Goal: Information Seeking & Learning: Check status

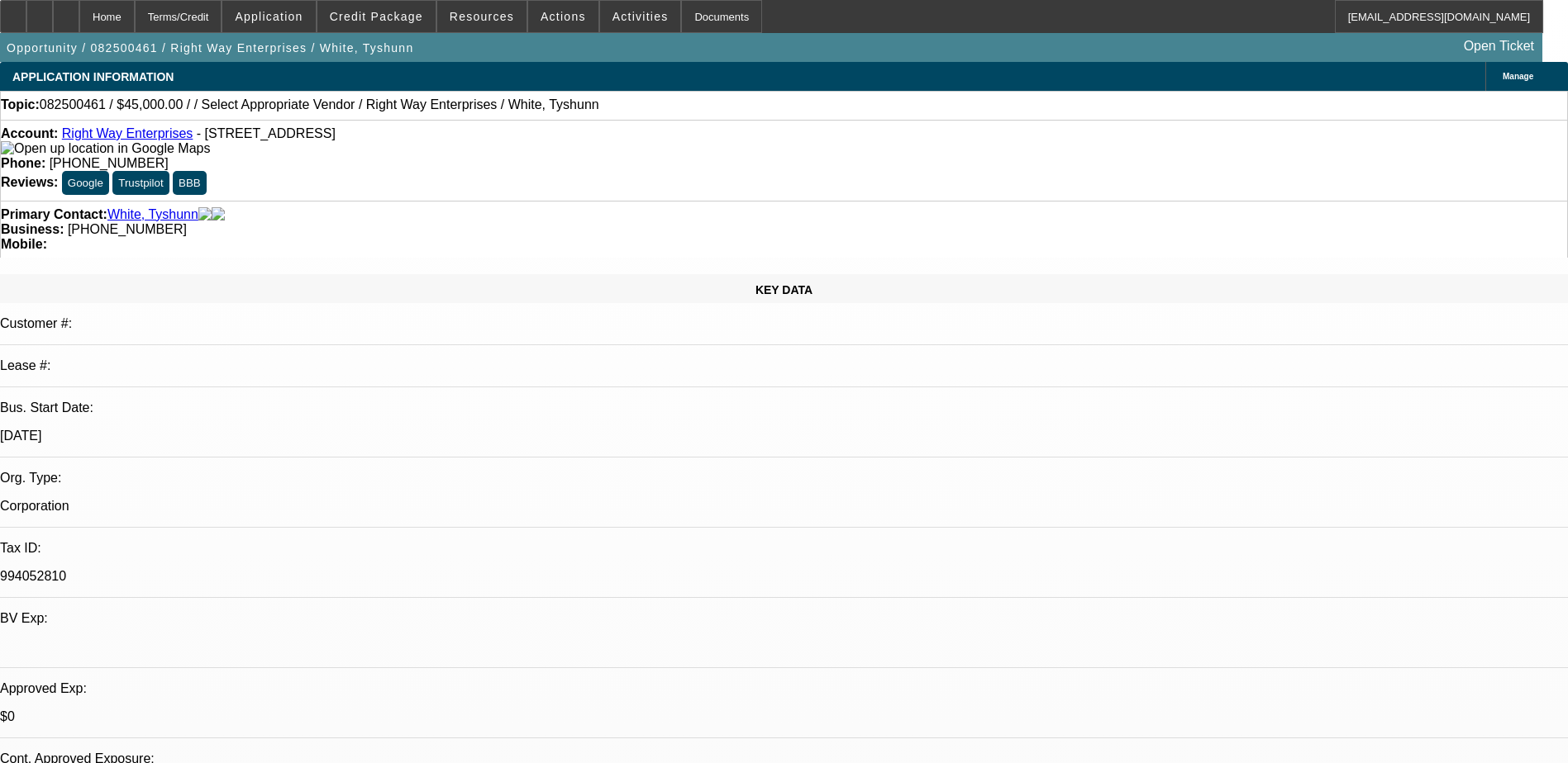
select select "0.1"
select select "2"
select select "0.1"
select select "4"
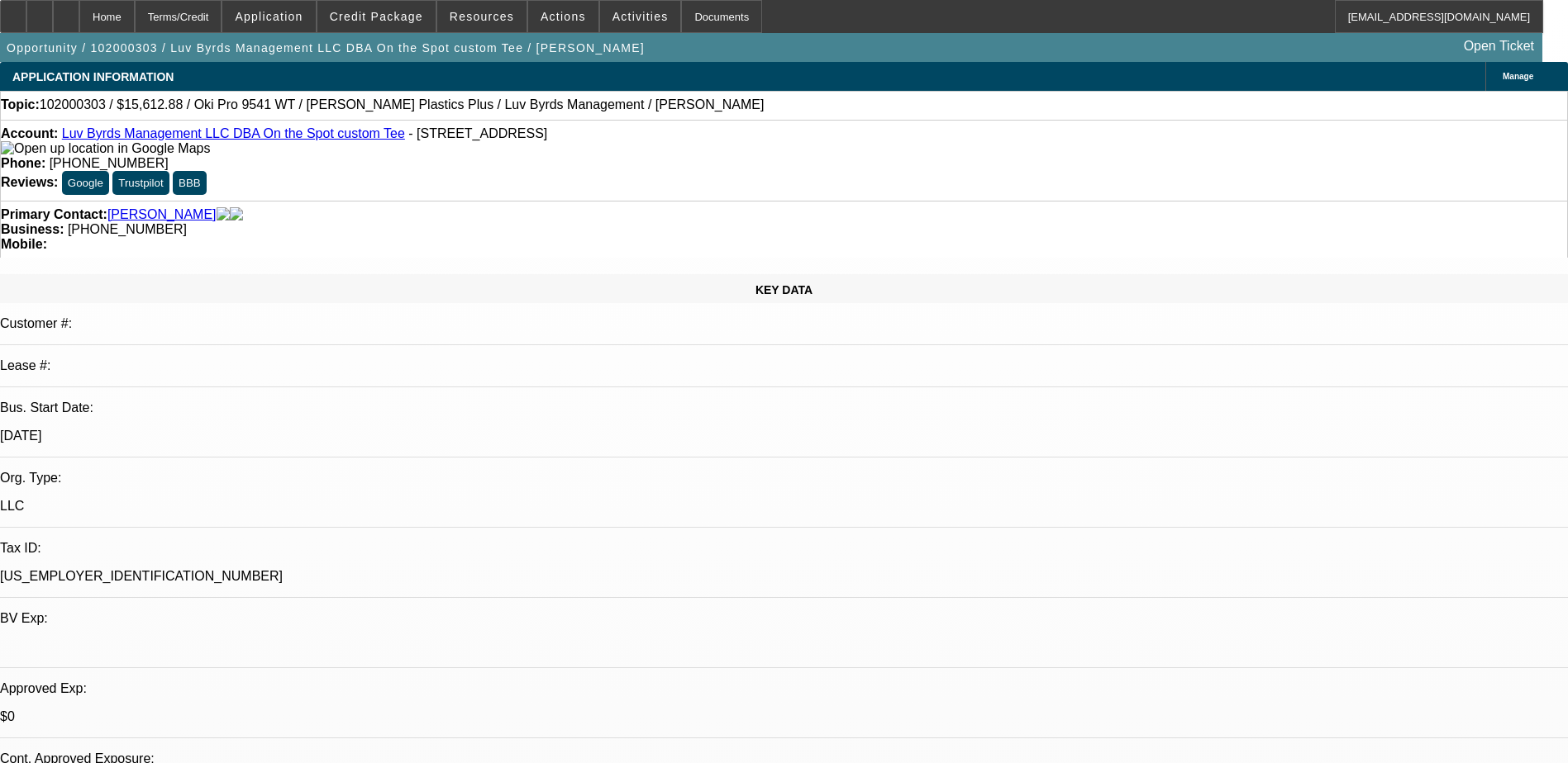
select select "0.1"
select select "2"
select select "0.1"
select select "4"
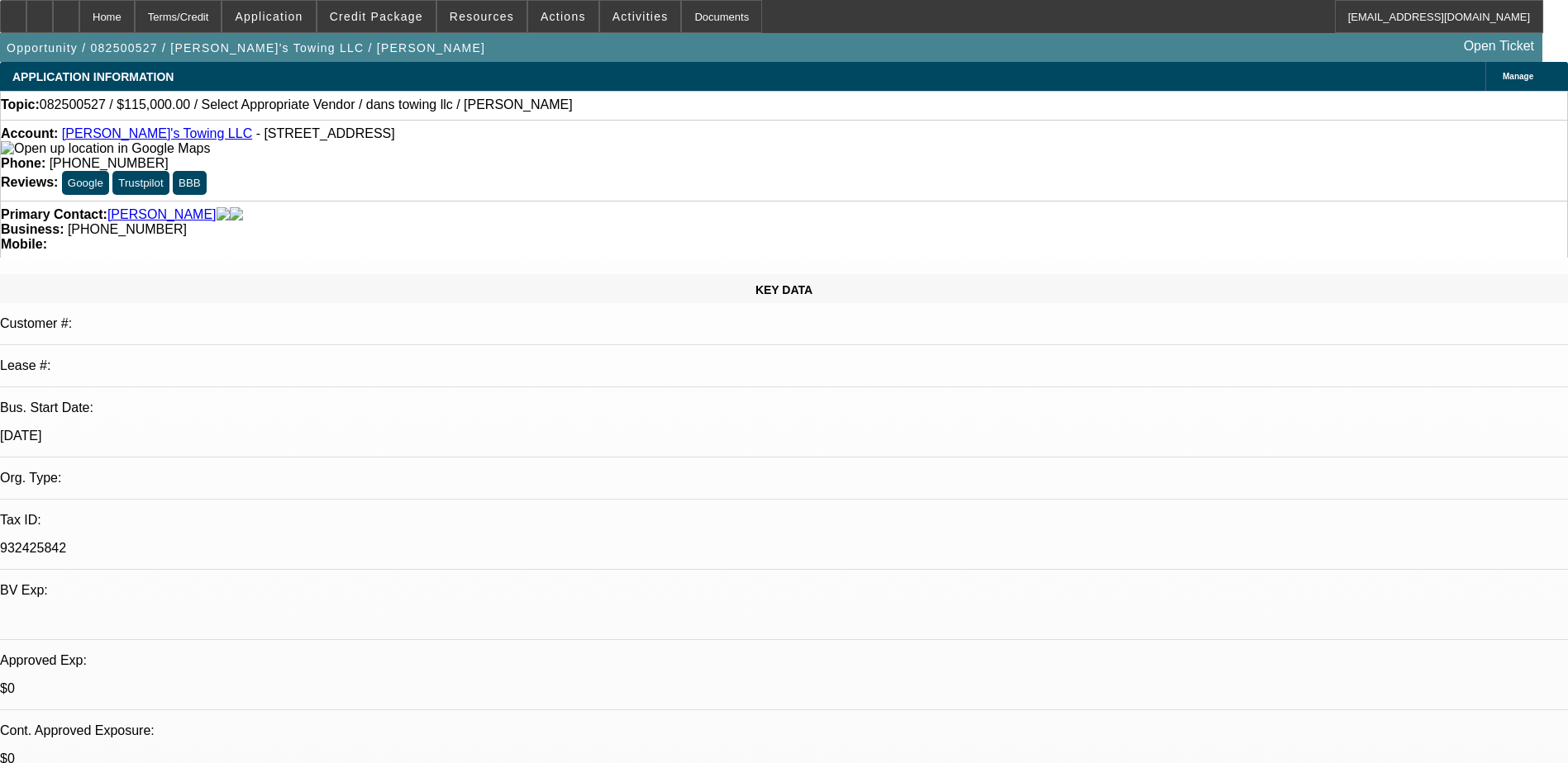
select select "0"
select select "2"
select select "0.1"
select select "4"
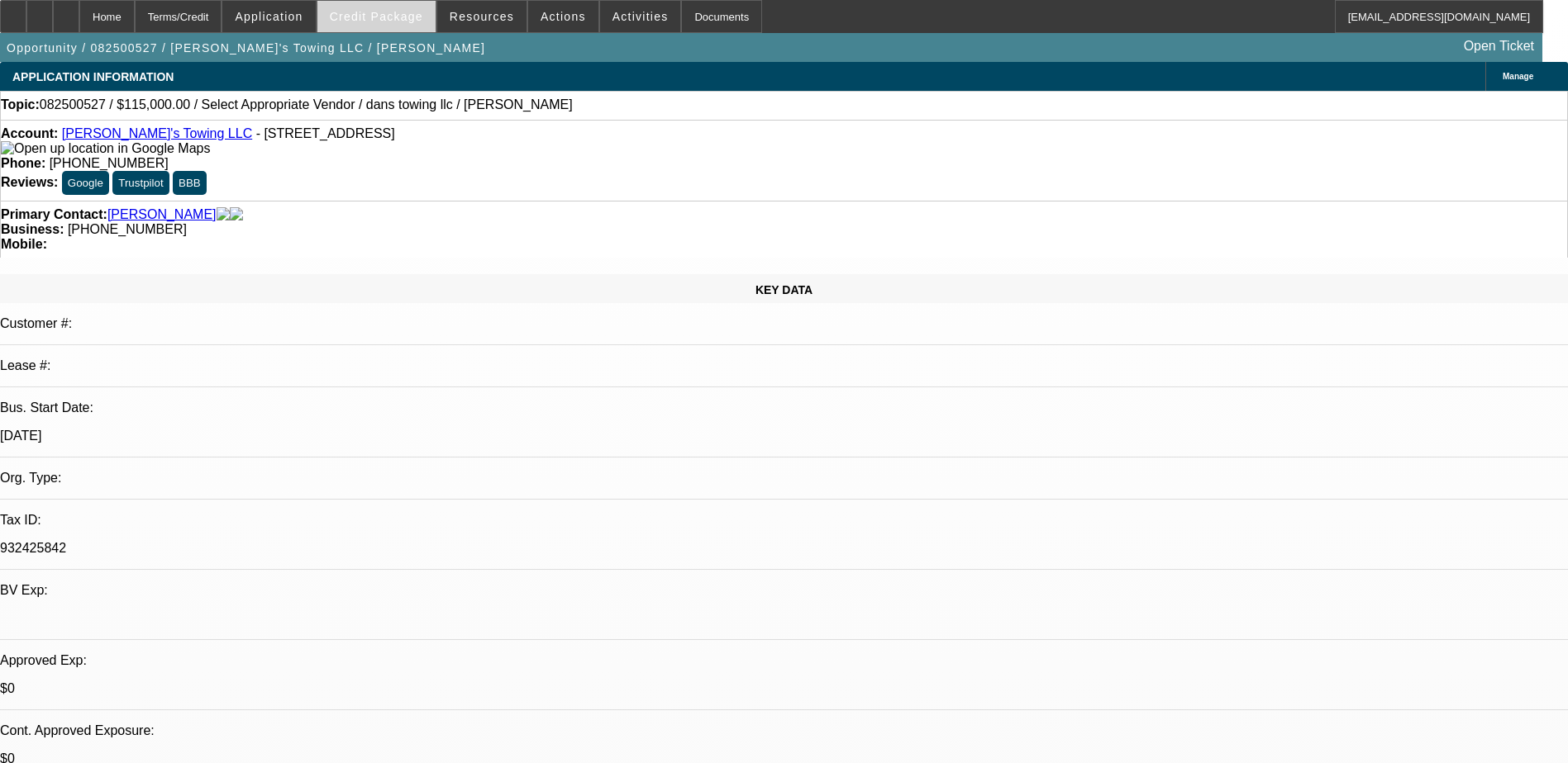
click at [420, 19] on span "Credit Package" at bounding box center [376, 17] width 93 height 13
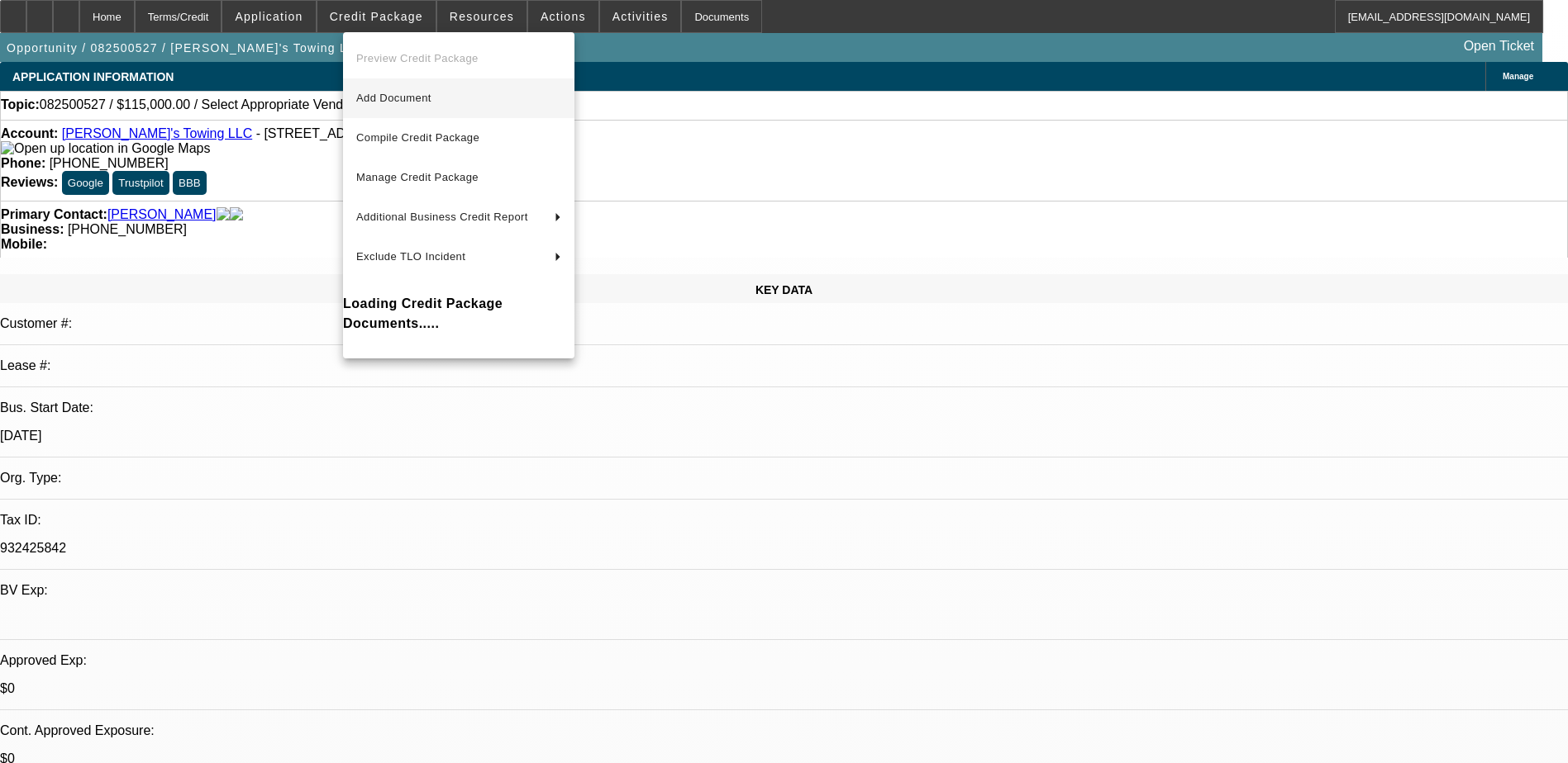
click at [432, 93] on span "Add Document" at bounding box center [393, 98] width 75 height 13
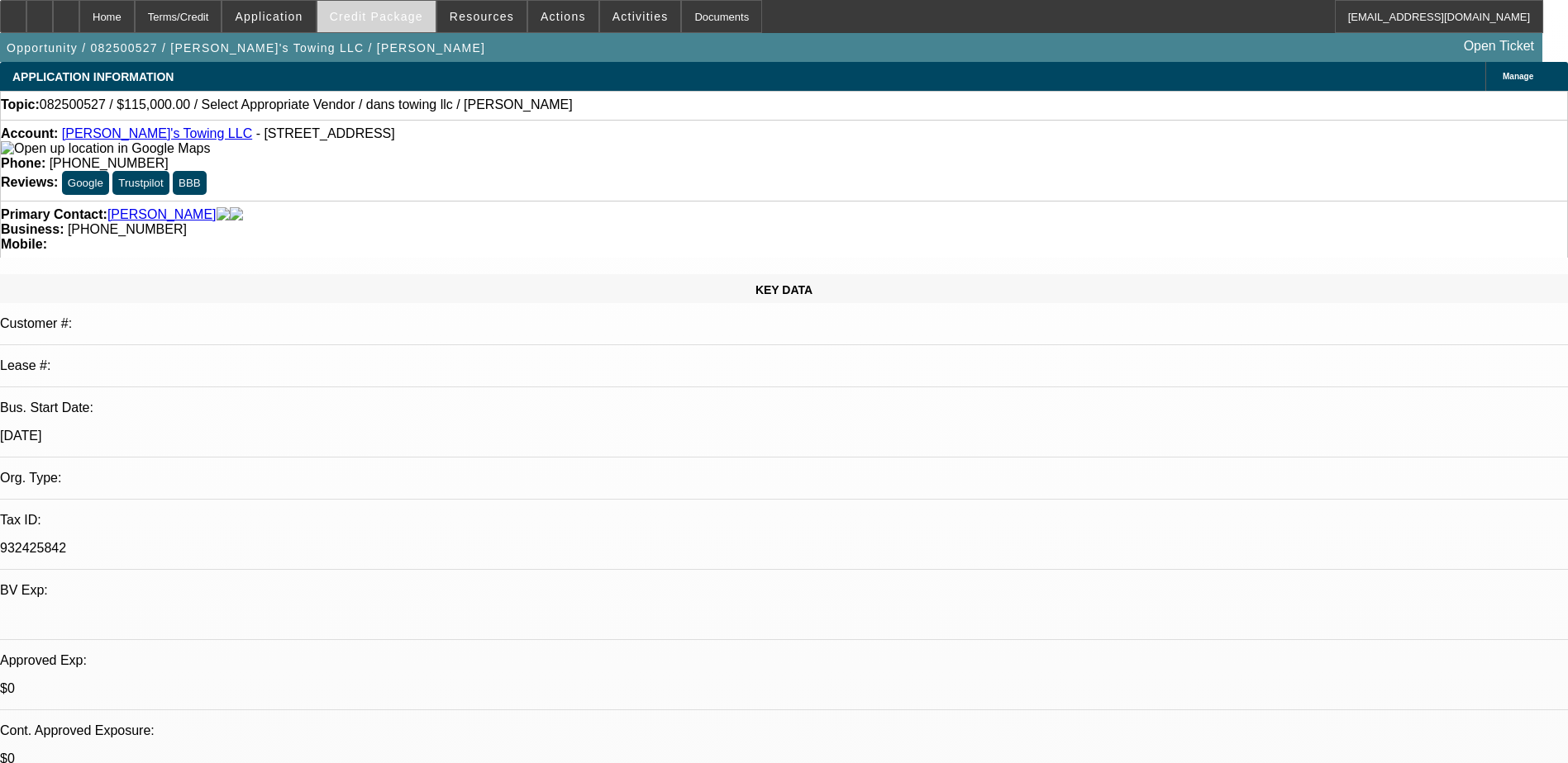
click at [387, 8] on span at bounding box center [376, 16] width 118 height 40
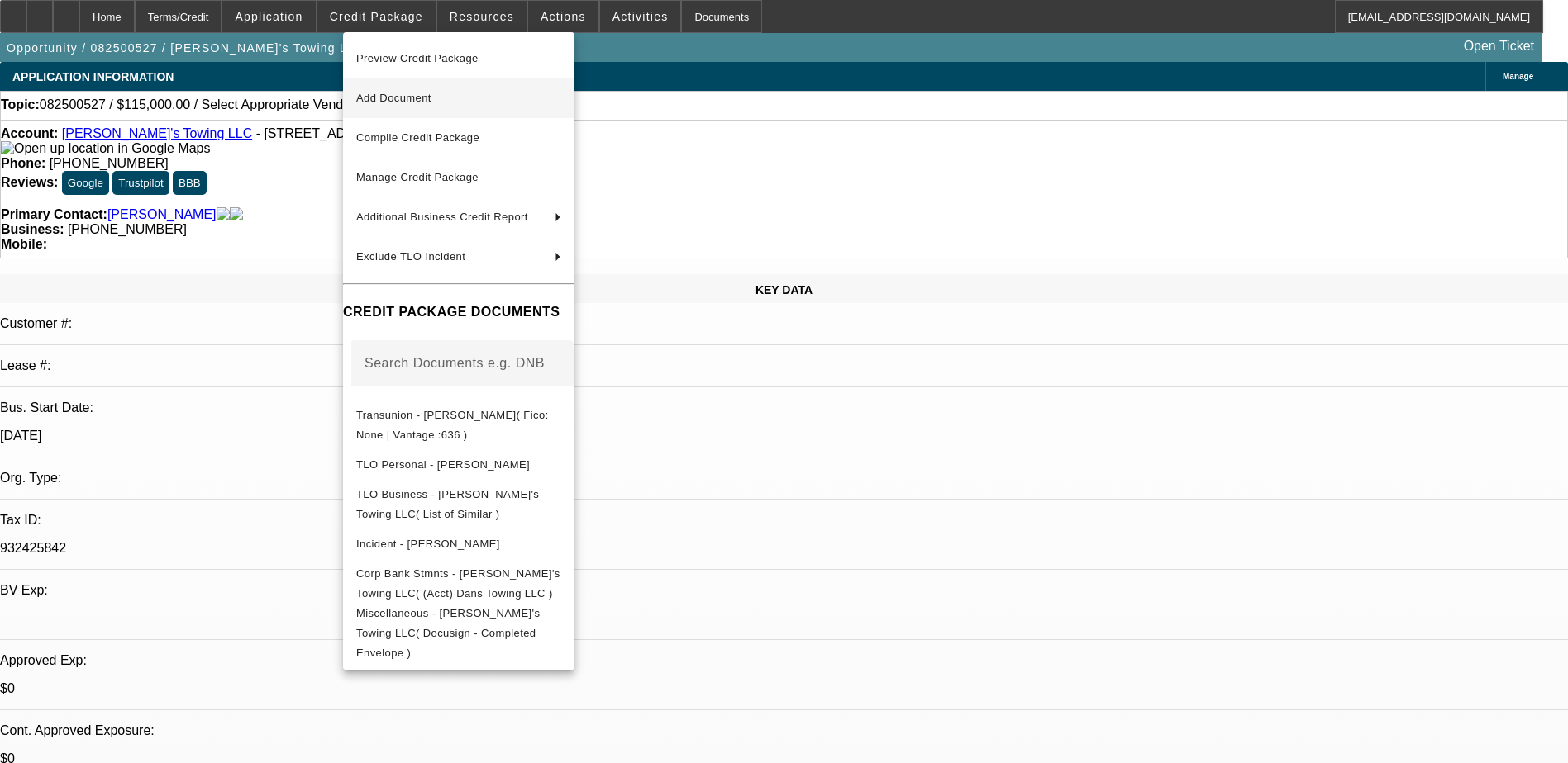
click at [446, 94] on span "Add Document" at bounding box center [459, 98] width 205 height 20
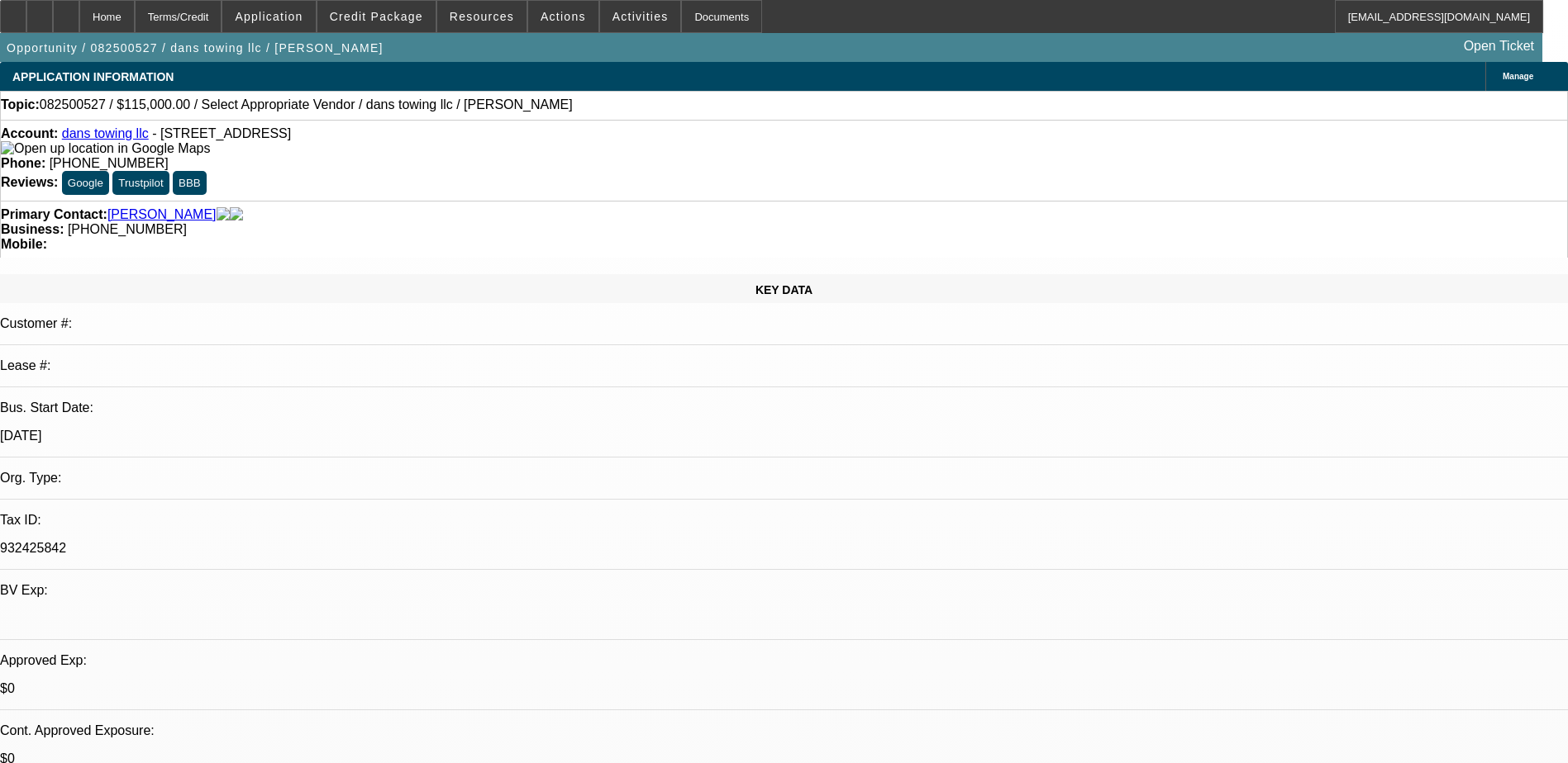
select select "0"
select select "2"
select select "0.1"
select select "4"
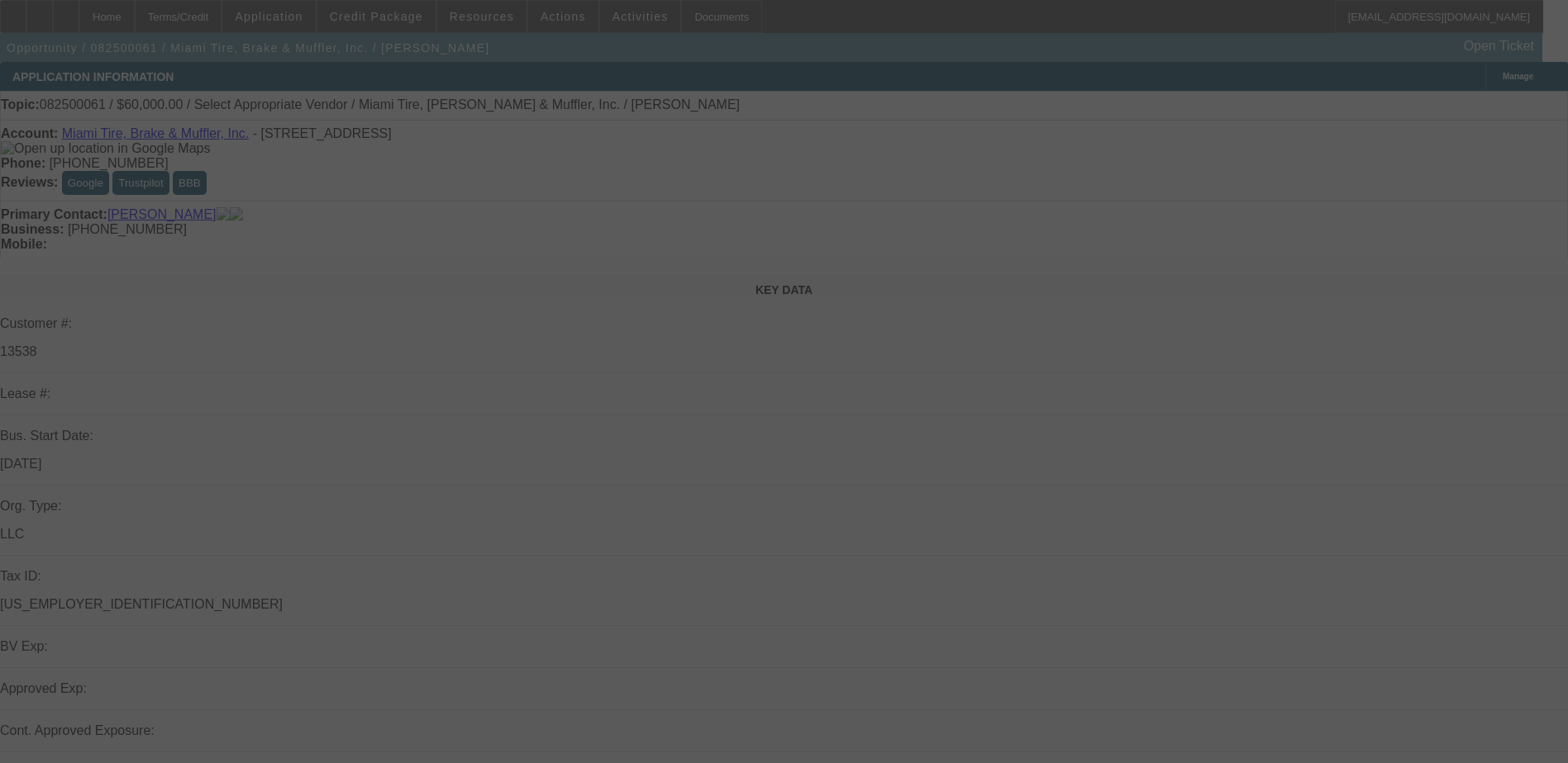
select select "0"
select select "2"
select select "0.1"
select select "4"
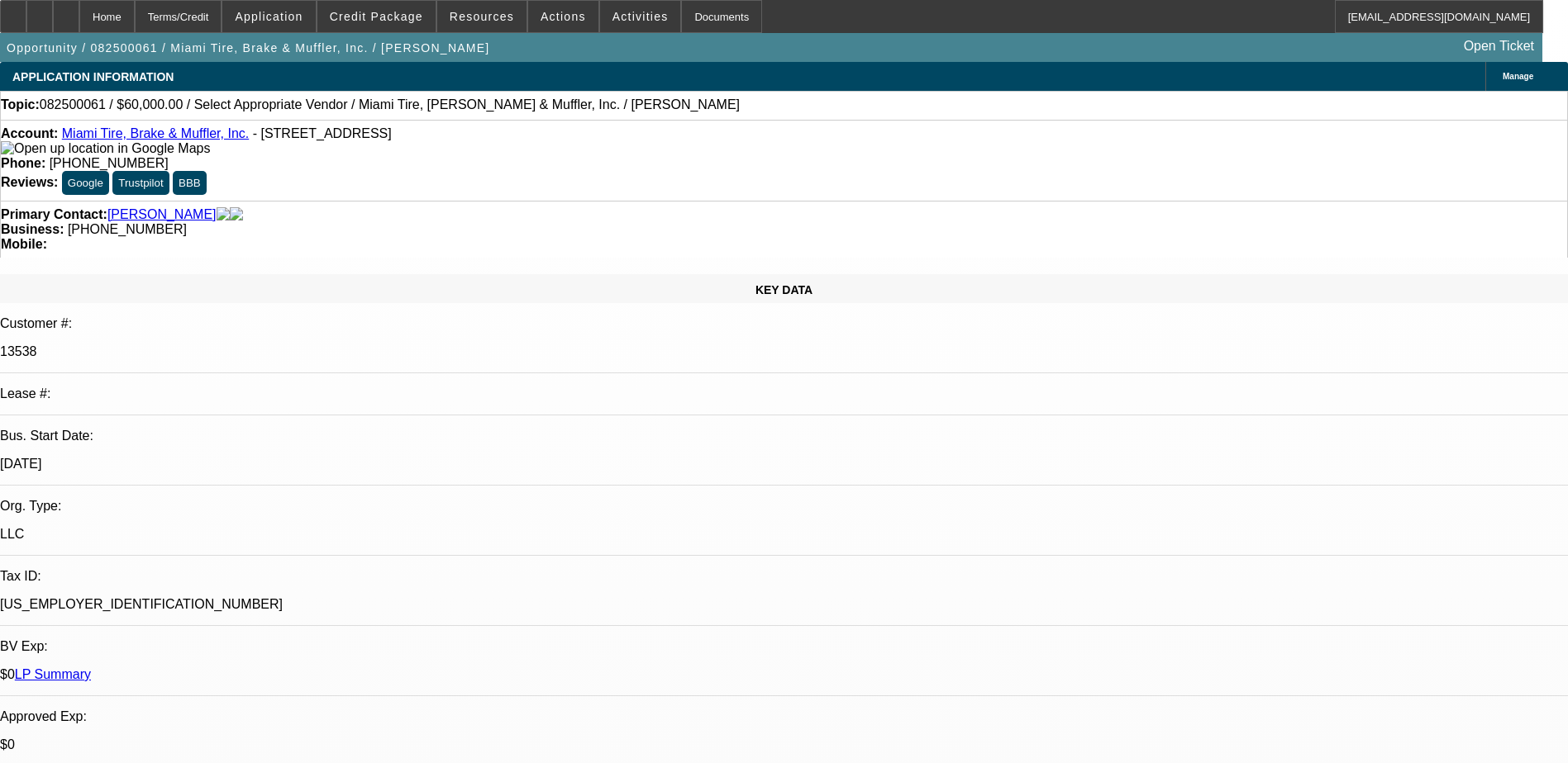
scroll to position [122, 0]
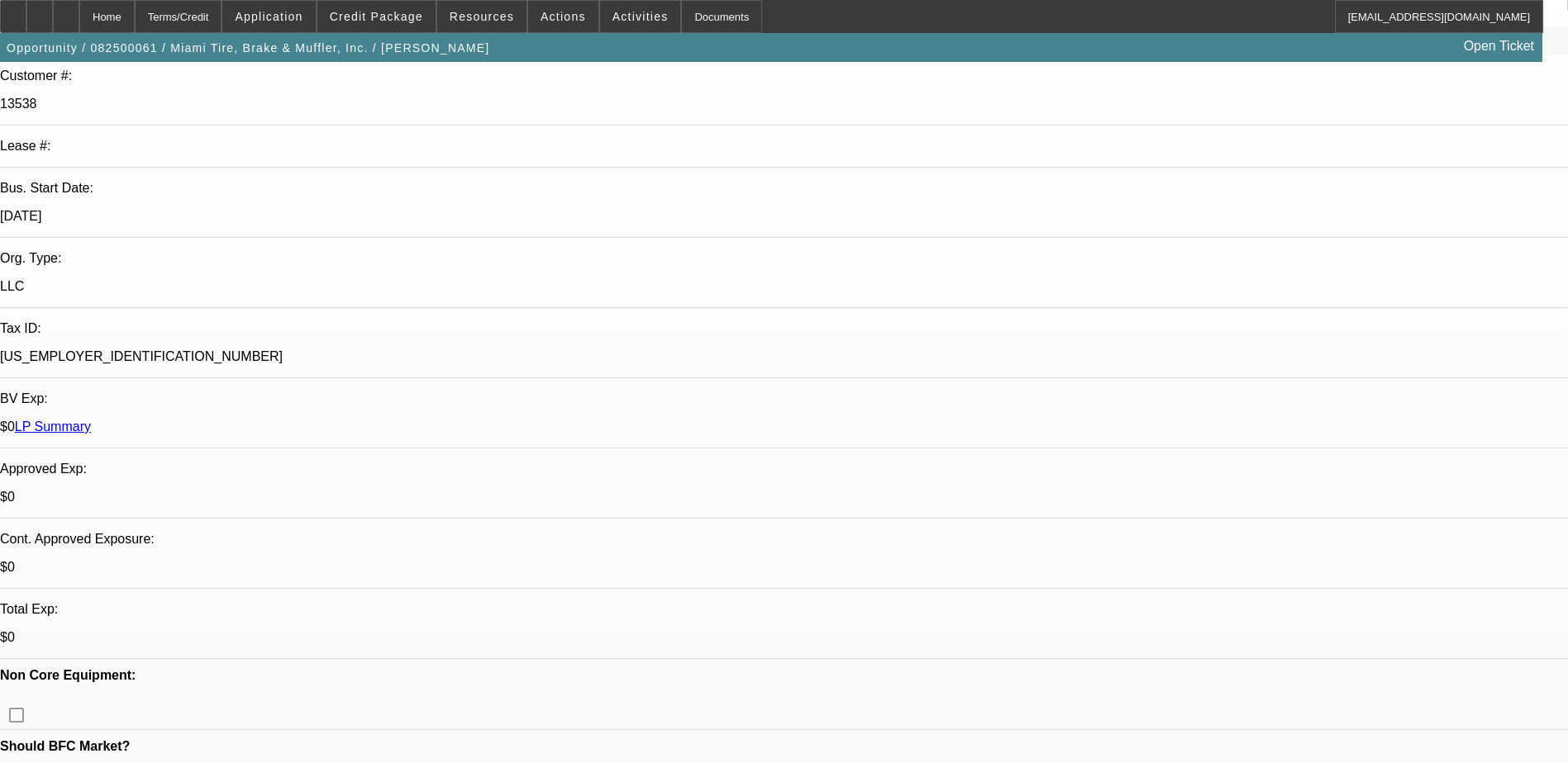
scroll to position [122, 0]
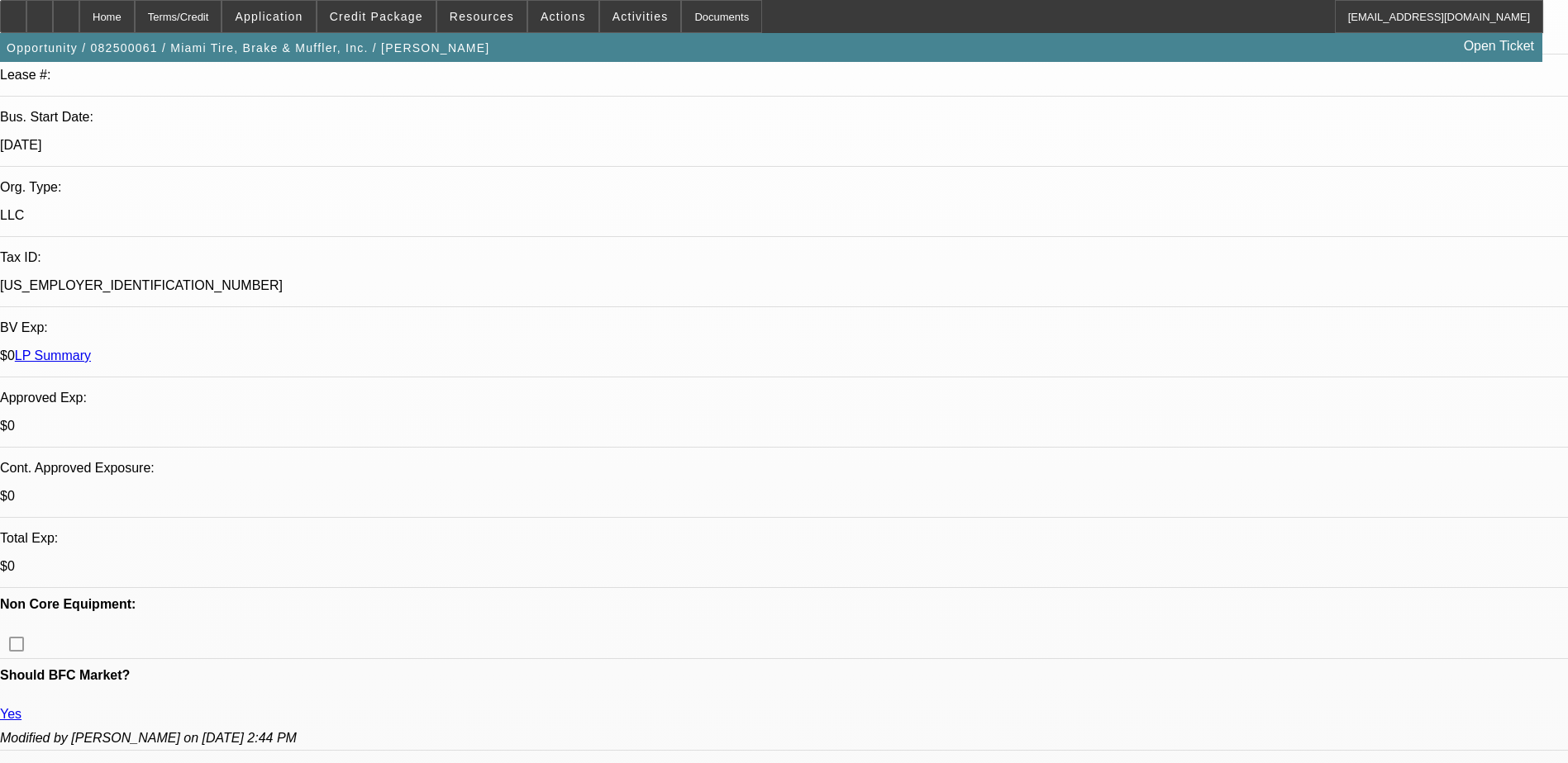
scroll to position [0, 0]
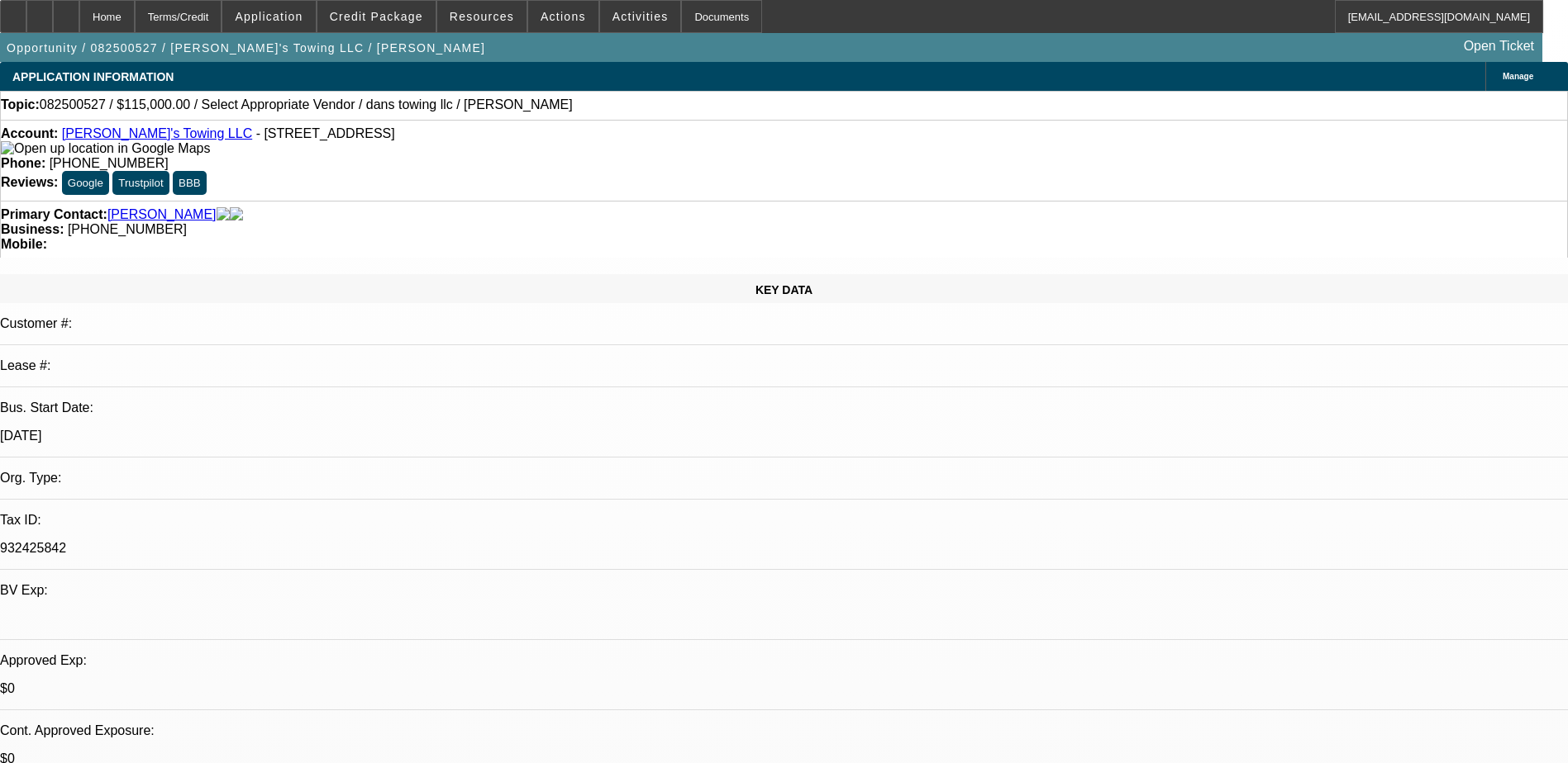
select select "0"
select select "2"
select select "0.1"
select select "4"
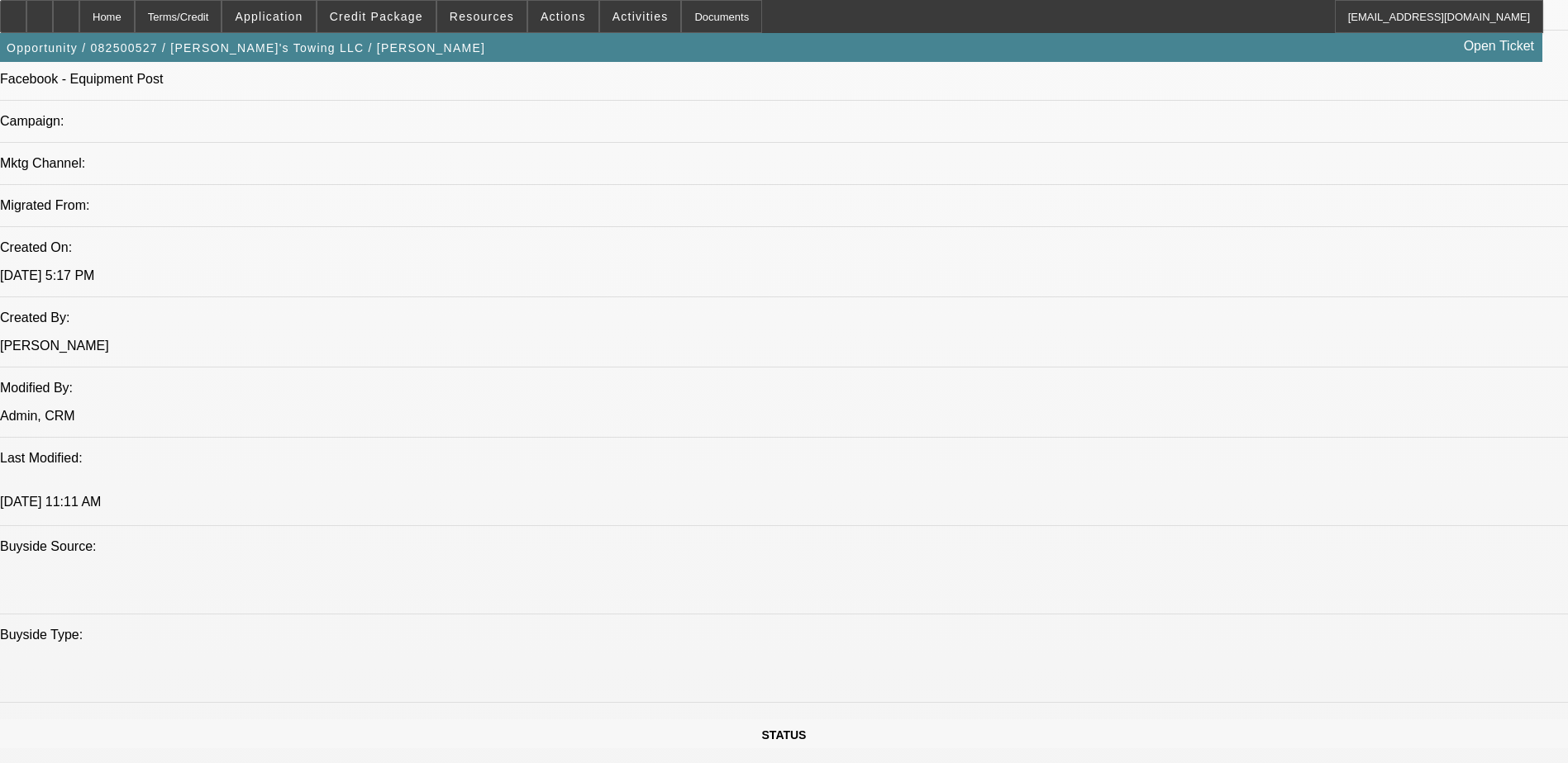
scroll to position [1073, 0]
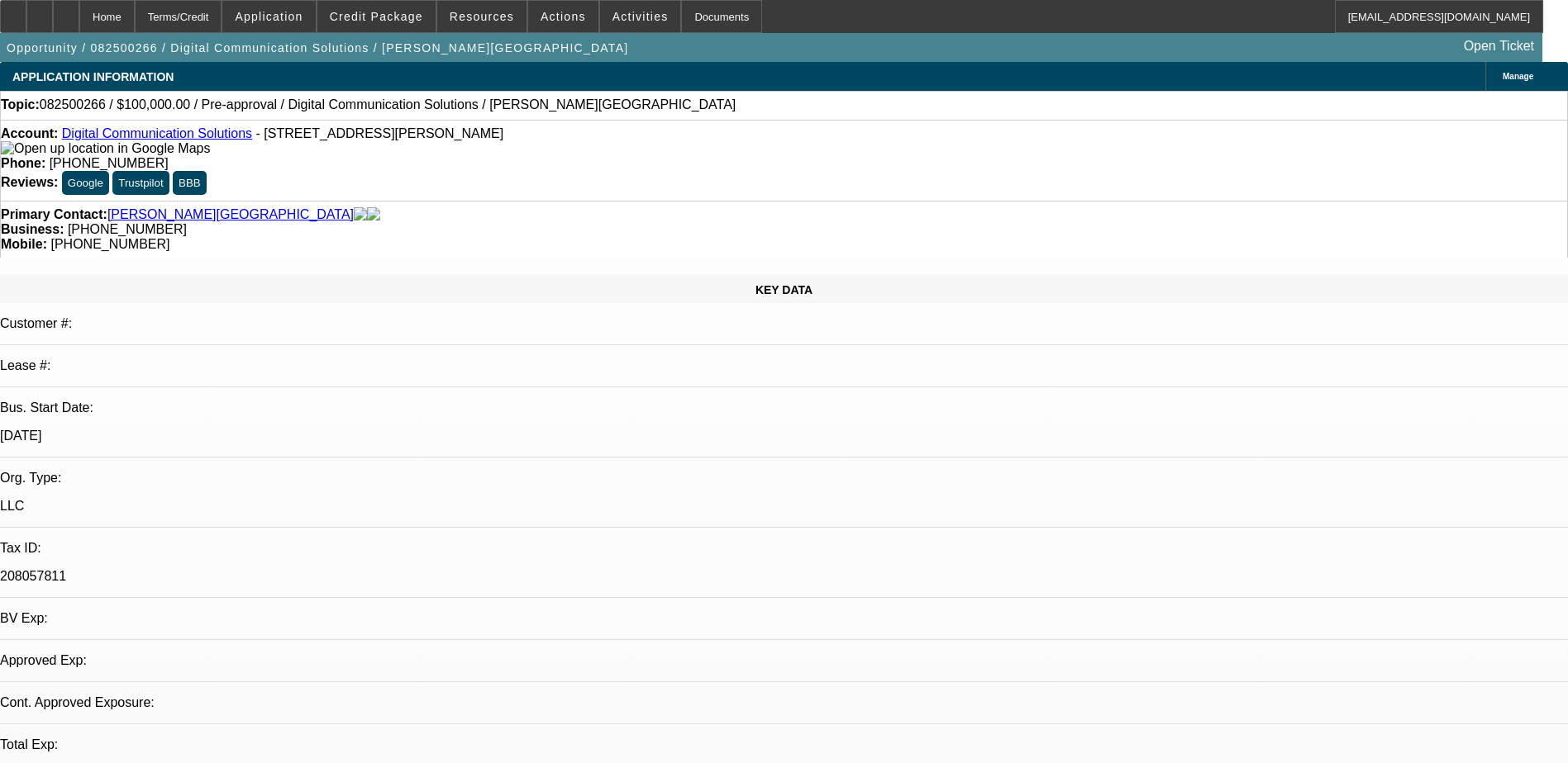
select select "0"
select select "2"
select select "0.1"
select select "4"
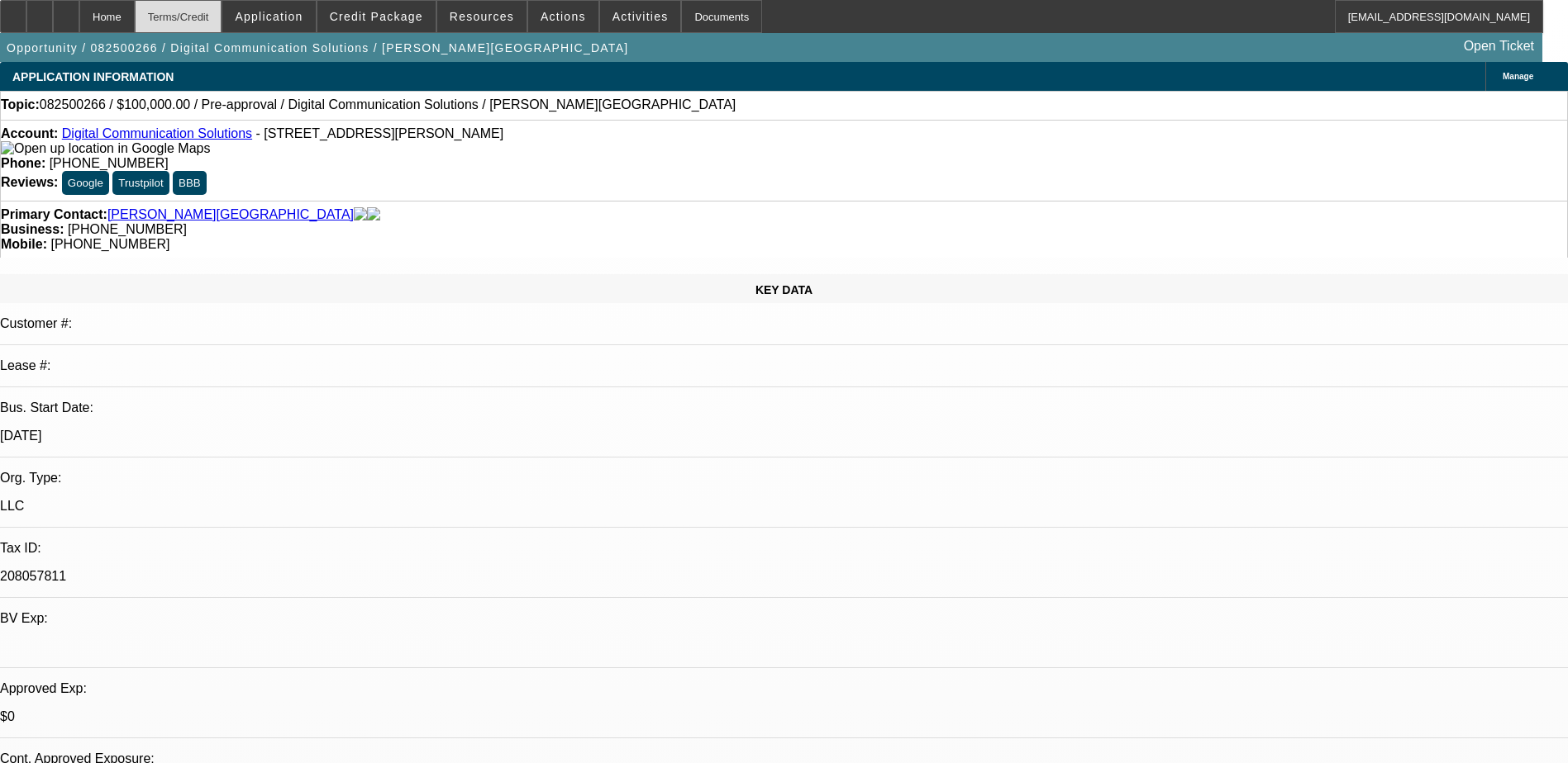
click at [222, 12] on div "Terms/Credit" at bounding box center [178, 16] width 88 height 33
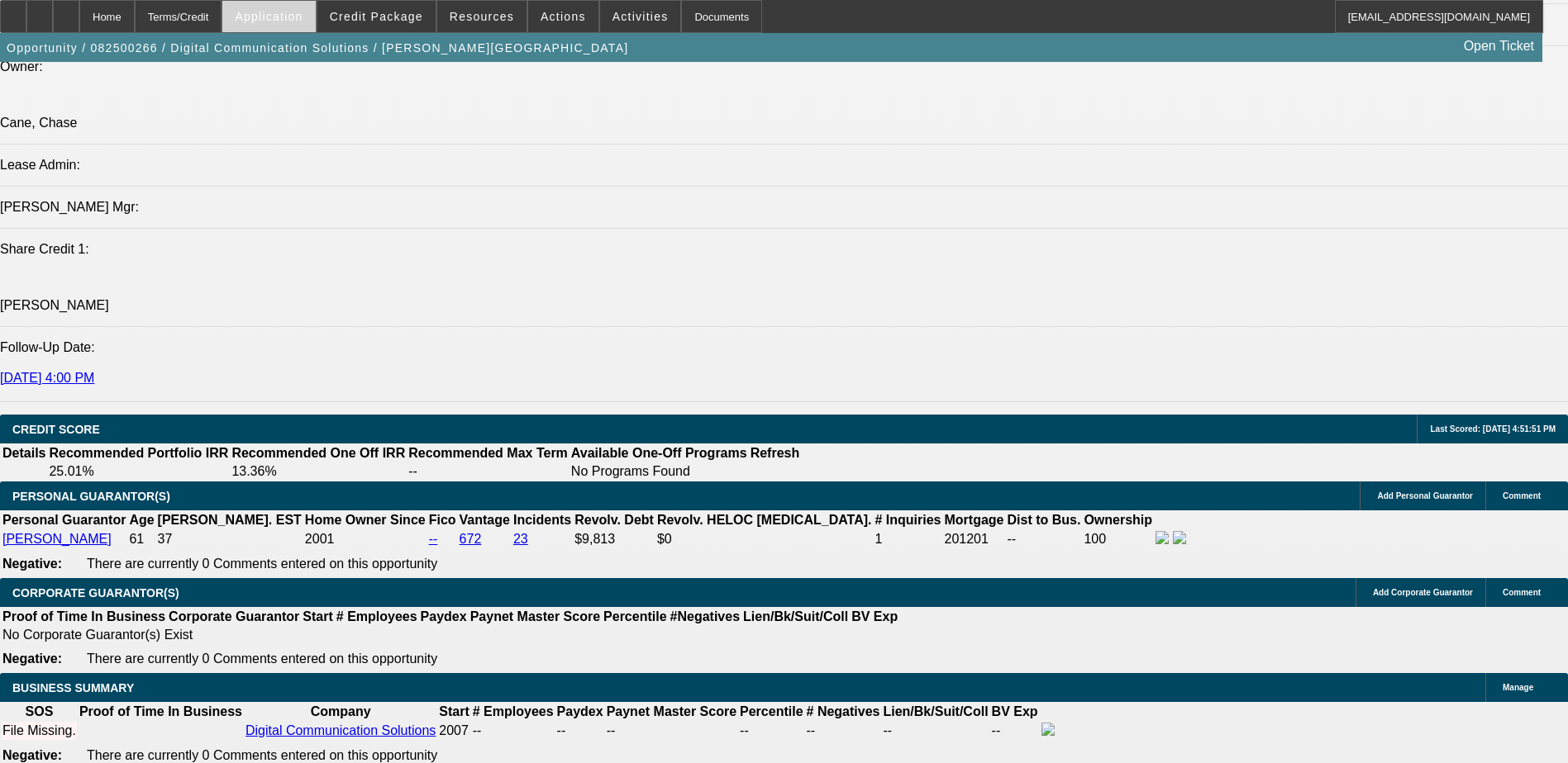
click at [302, 14] on span "Application" at bounding box center [268, 17] width 68 height 13
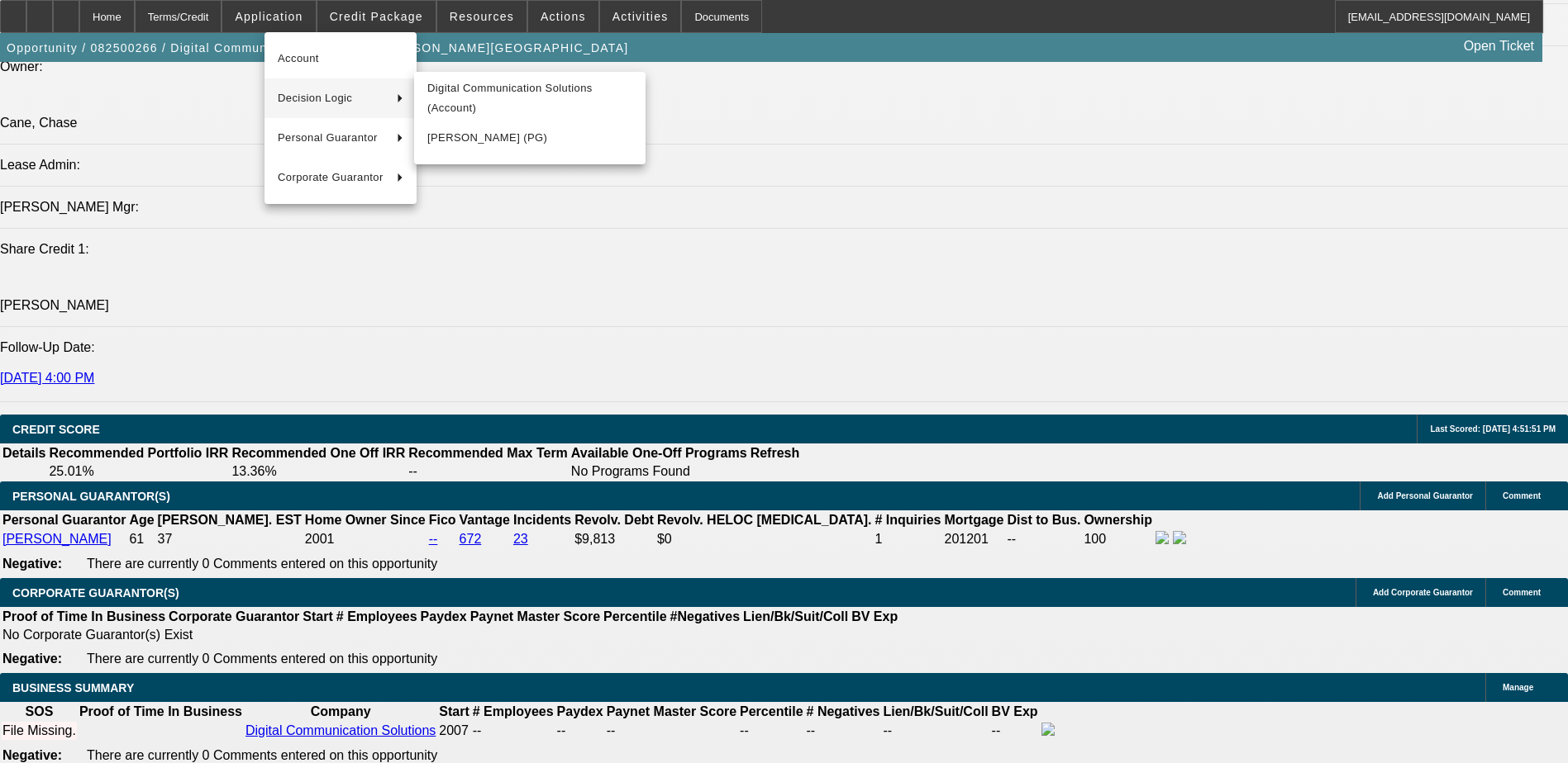
click at [343, 94] on span "Decision Logic" at bounding box center [331, 98] width 106 height 20
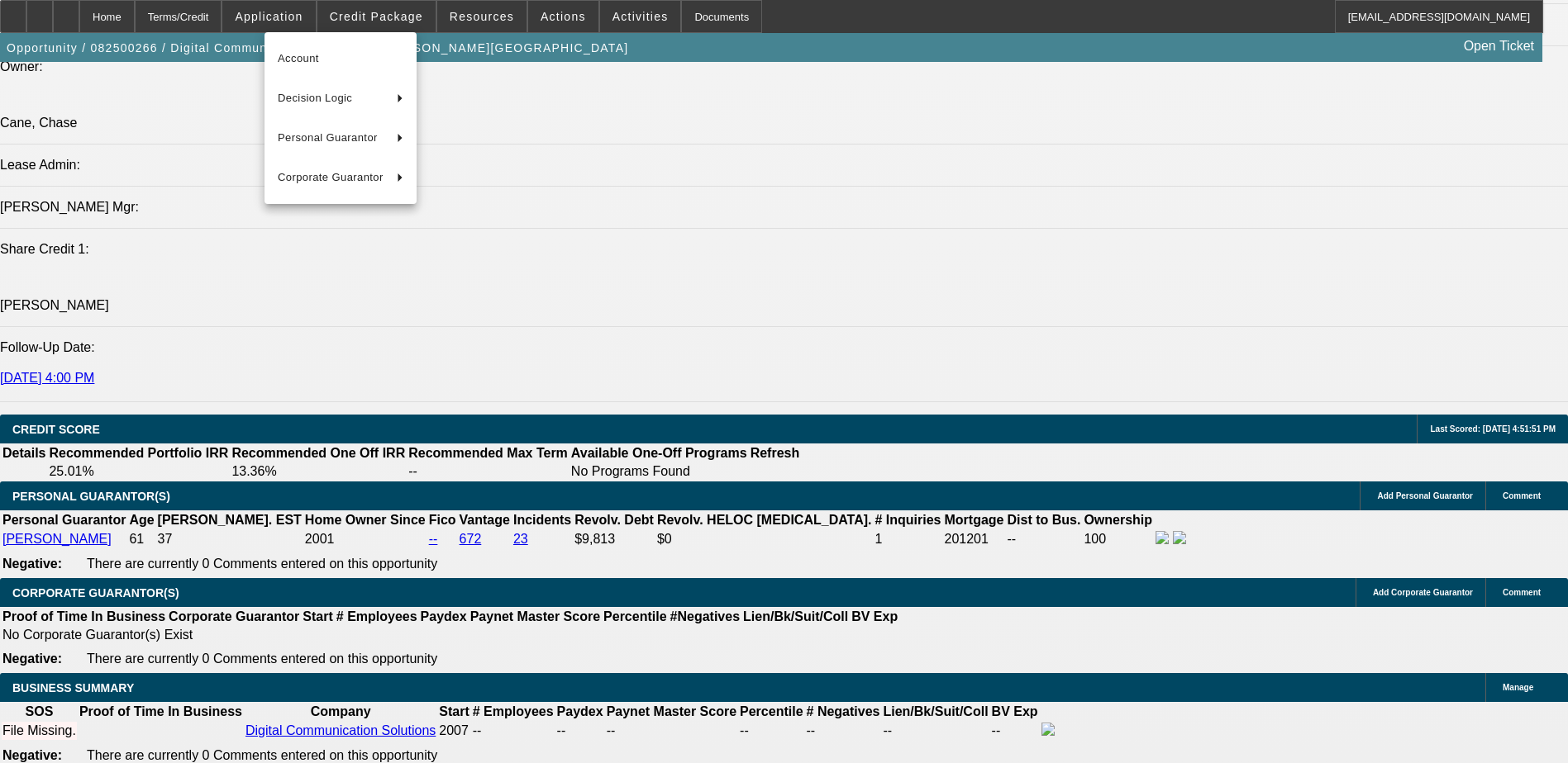
click at [450, 13] on div at bounding box center [784, 381] width 1568 height 763
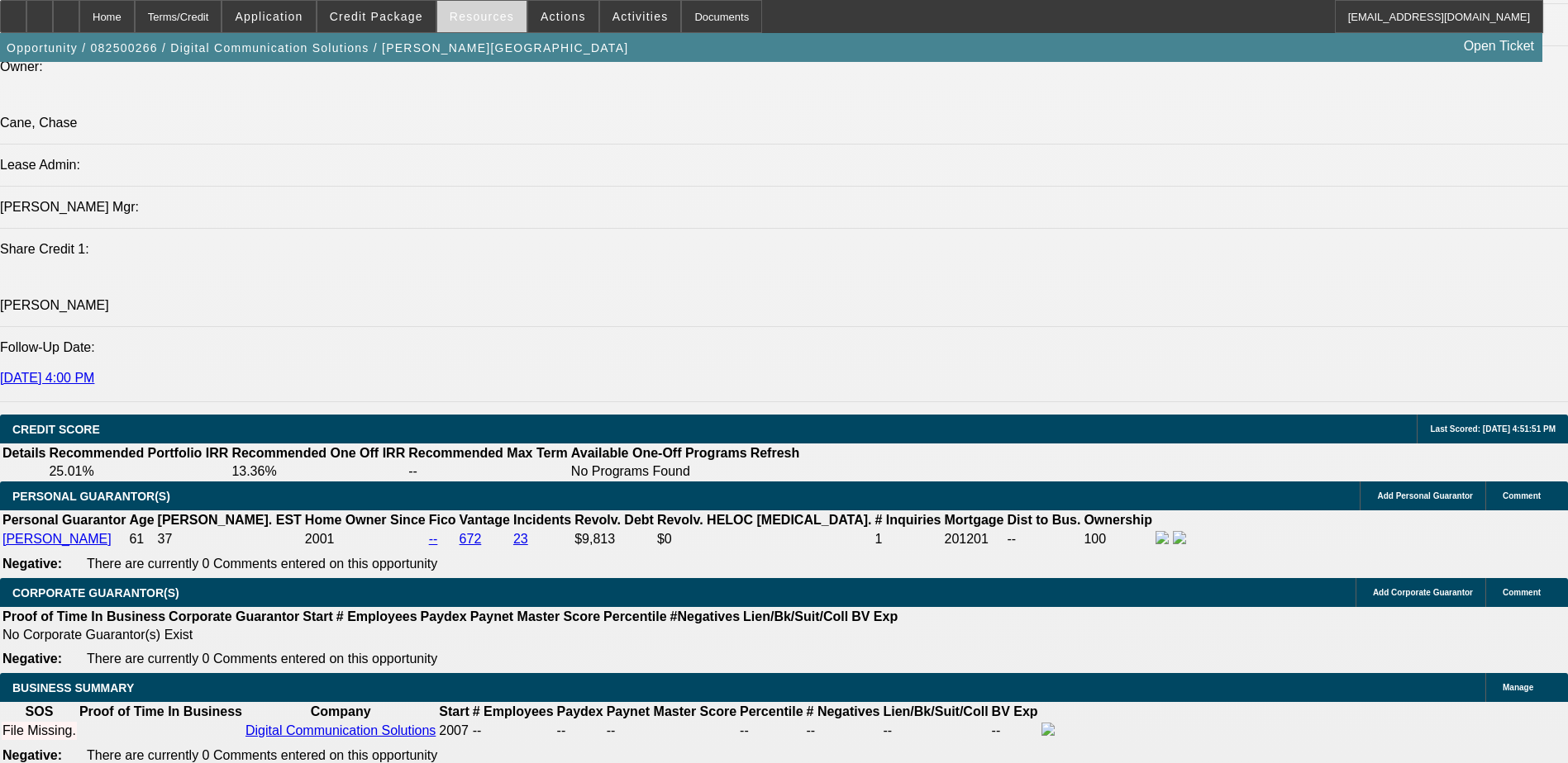
click at [483, 14] on span "Resources" at bounding box center [481, 17] width 65 height 13
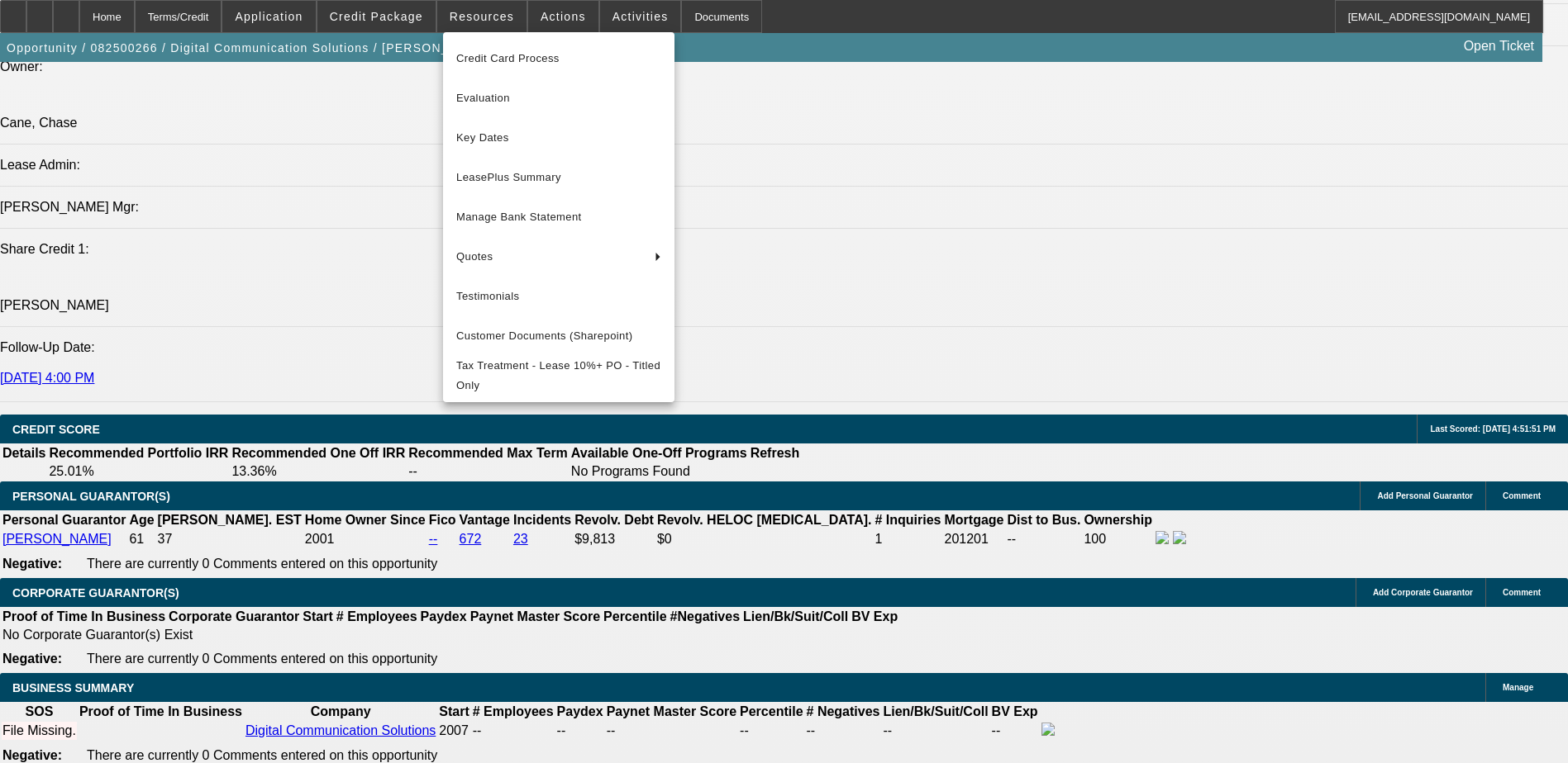
click at [575, 2] on div at bounding box center [784, 381] width 1568 height 763
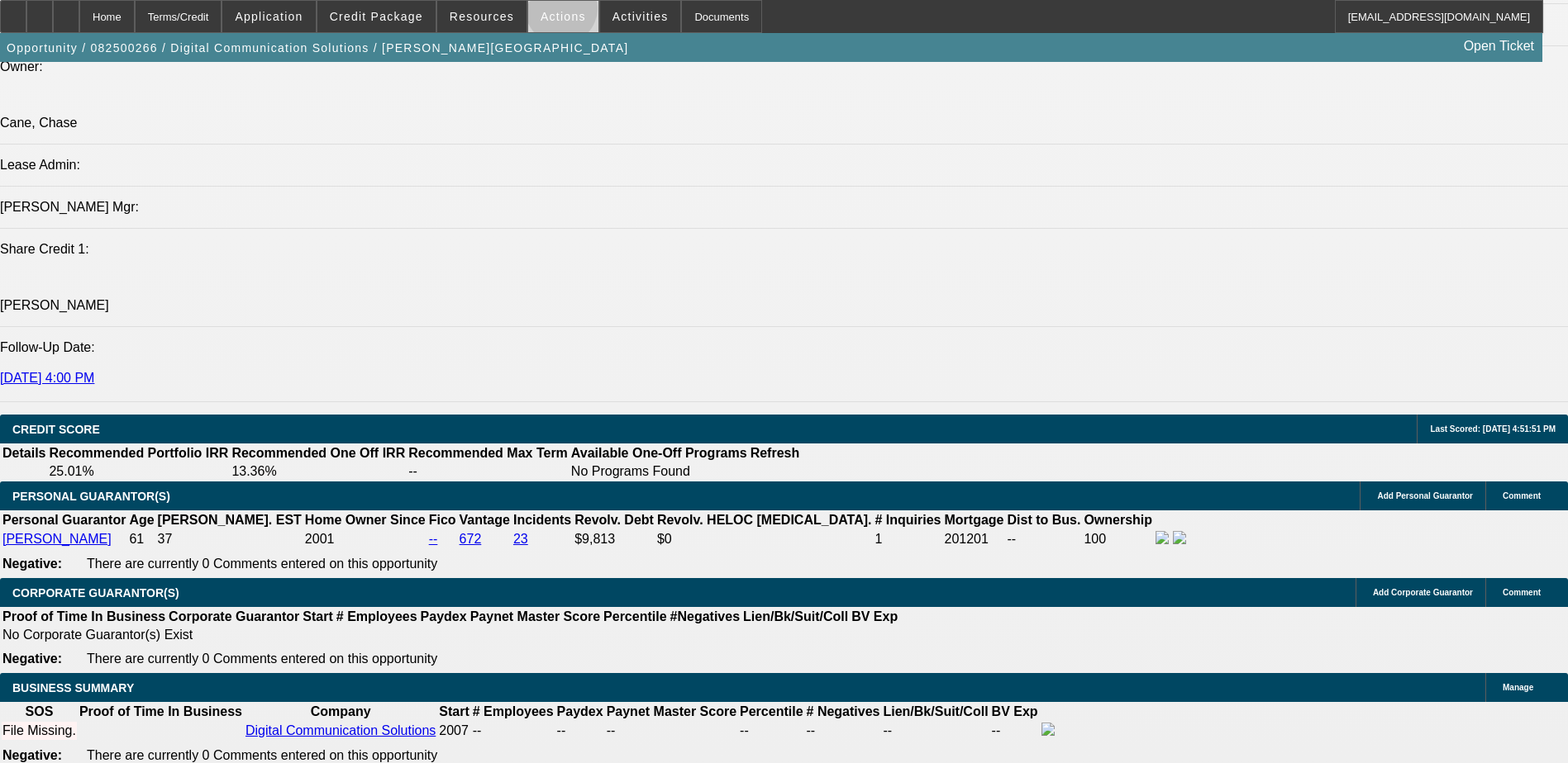
click at [554, 13] on span "Actions" at bounding box center [563, 17] width 45 height 13
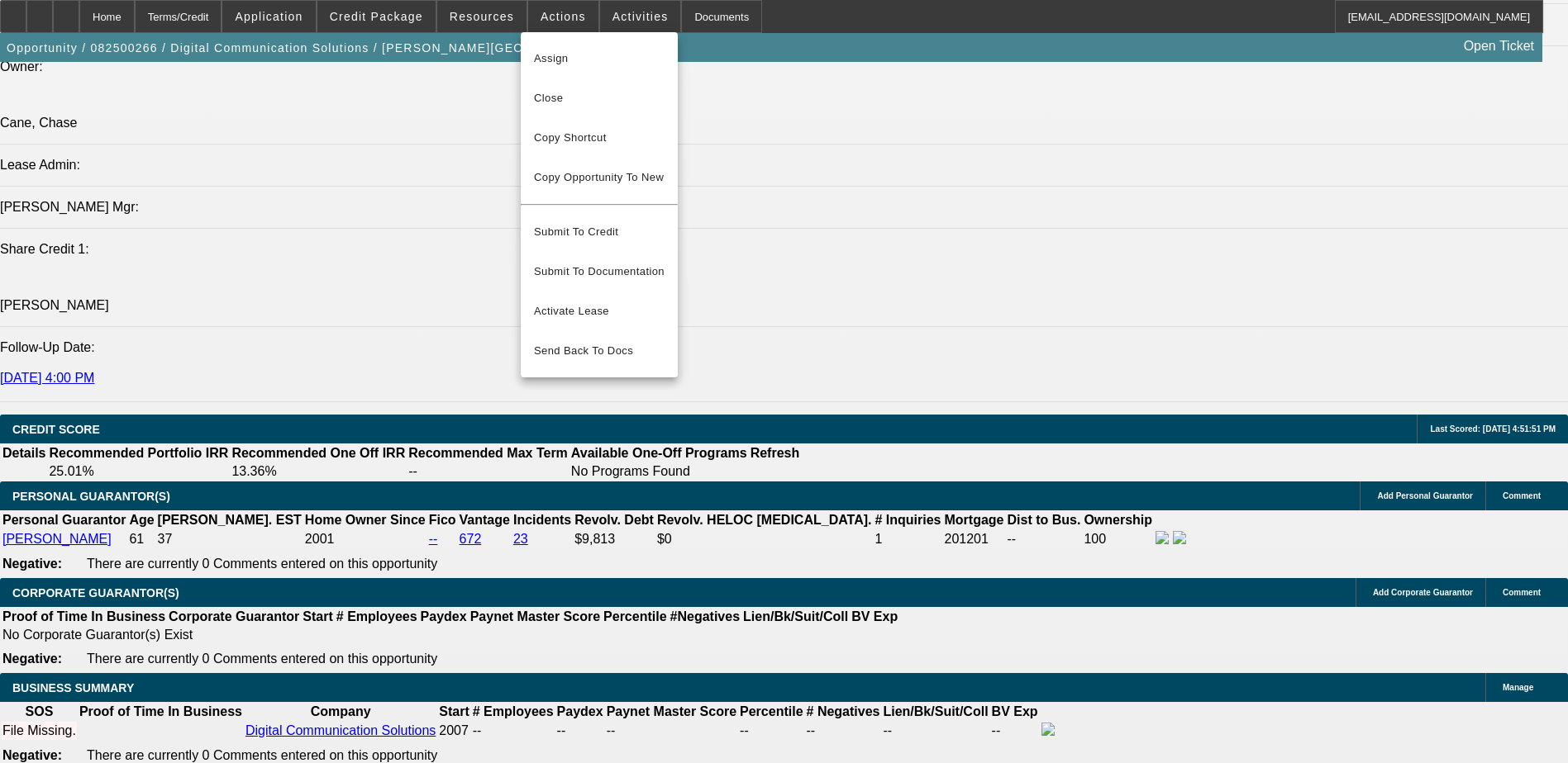
click at [619, 15] on div at bounding box center [784, 381] width 1568 height 763
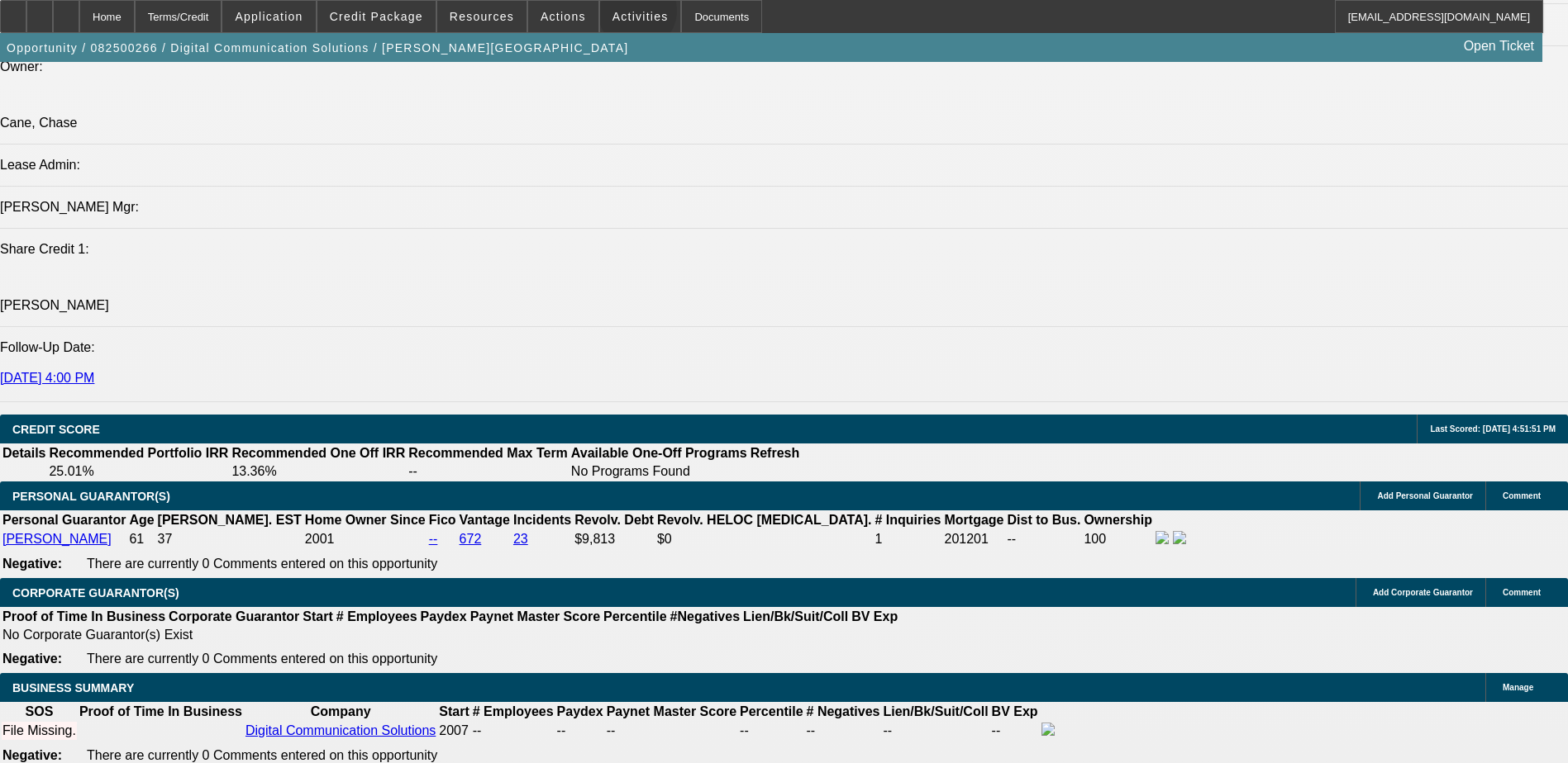
click at [619, 15] on span "Activities" at bounding box center [640, 17] width 56 height 13
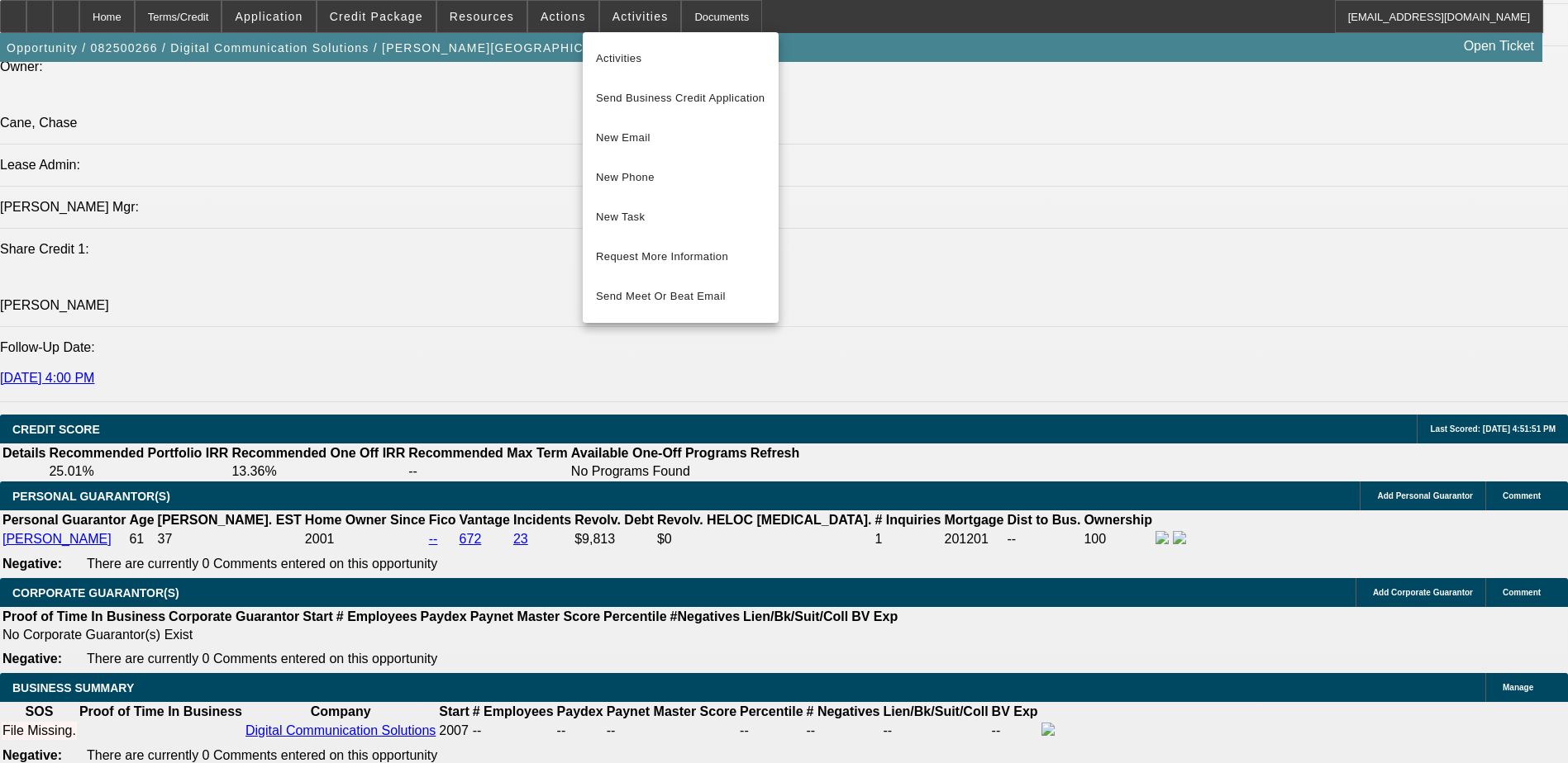
click at [689, 17] on div at bounding box center [784, 381] width 1568 height 763
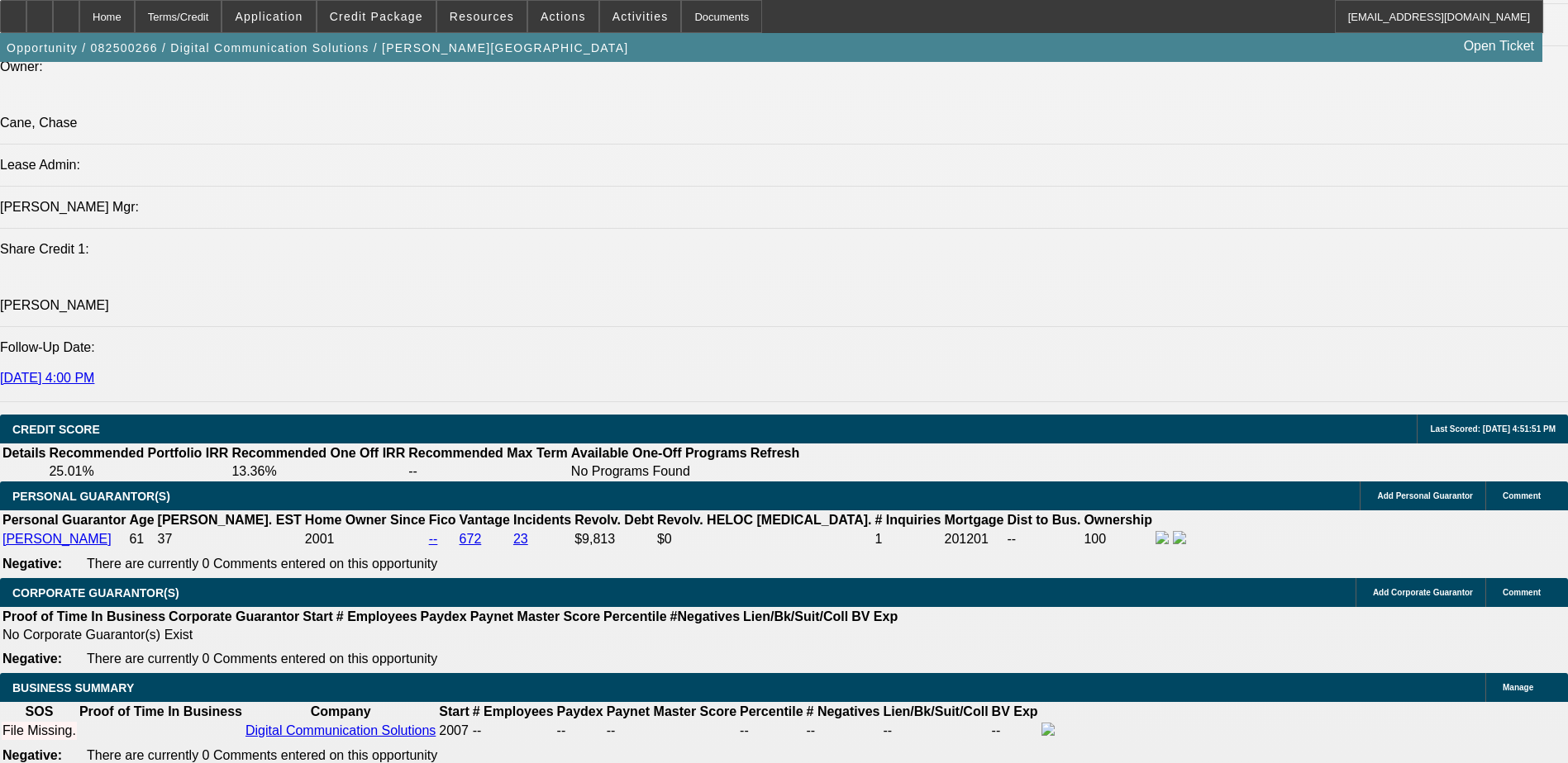
click at [689, 17] on div "Documents" at bounding box center [721, 16] width 81 height 33
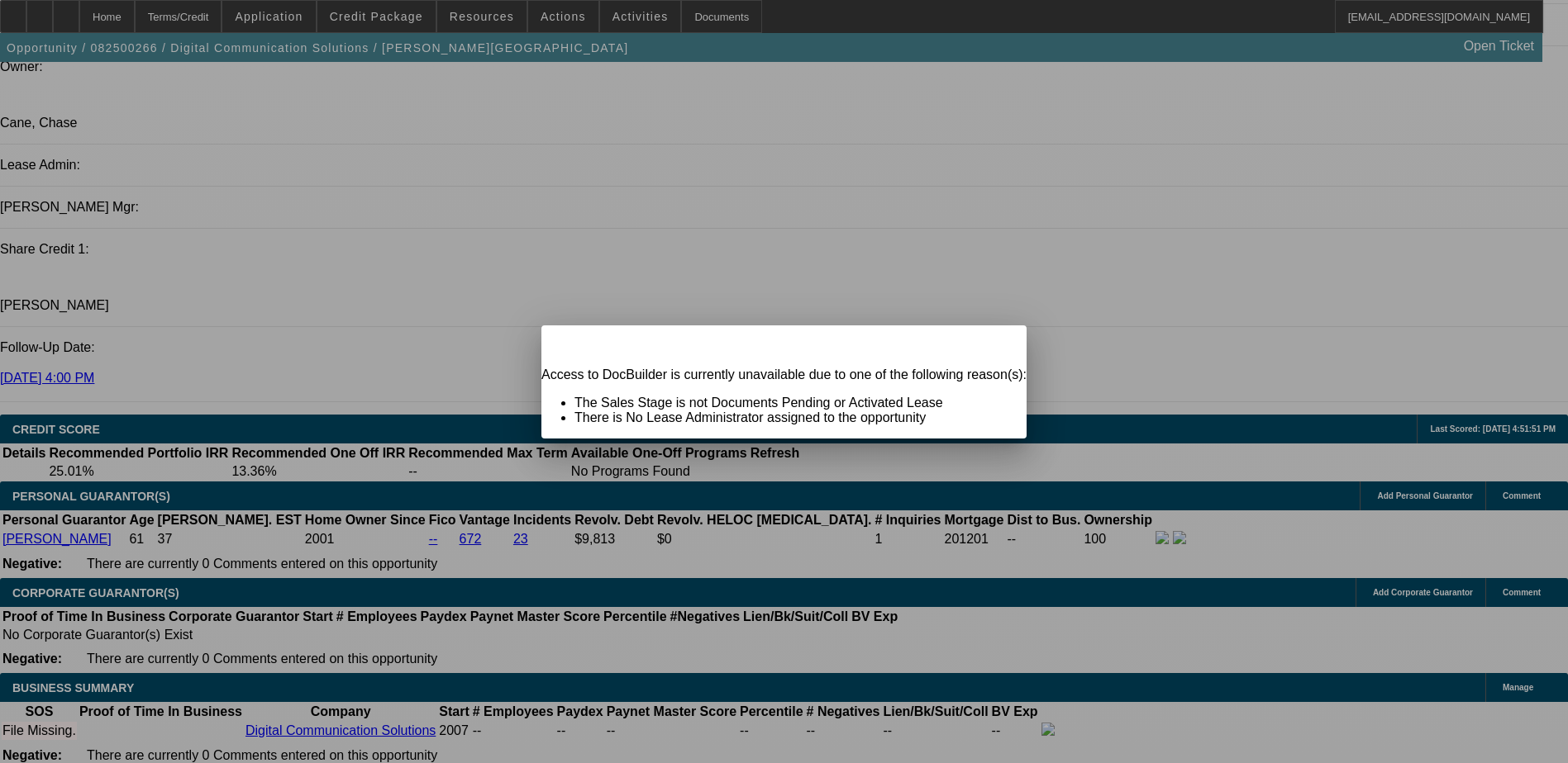
scroll to position [0, 0]
click at [994, 344] on span "Close" at bounding box center [1005, 340] width 23 height 9
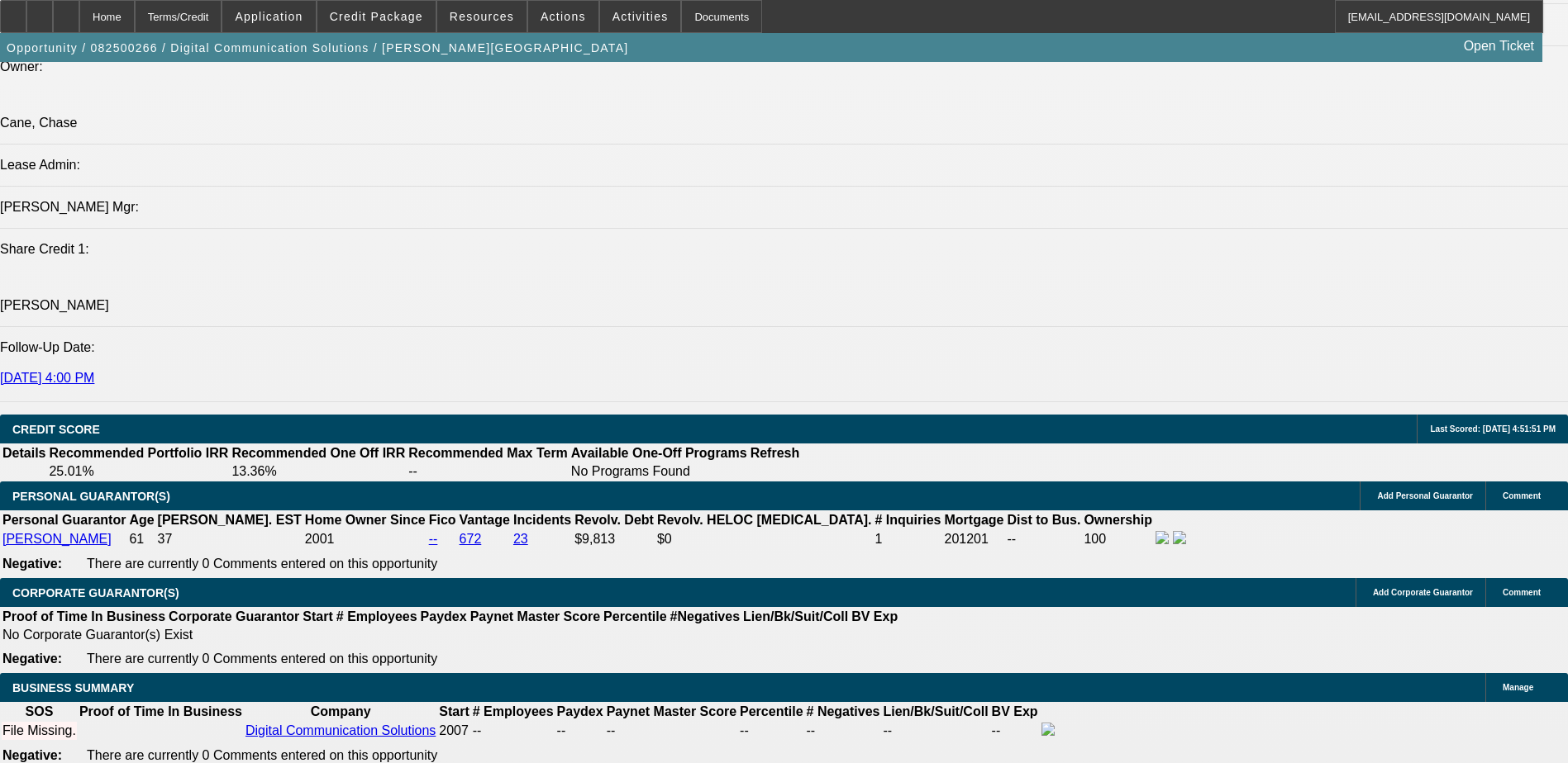
scroll to position [2027, 0]
click at [468, 9] on span at bounding box center [481, 16] width 89 height 40
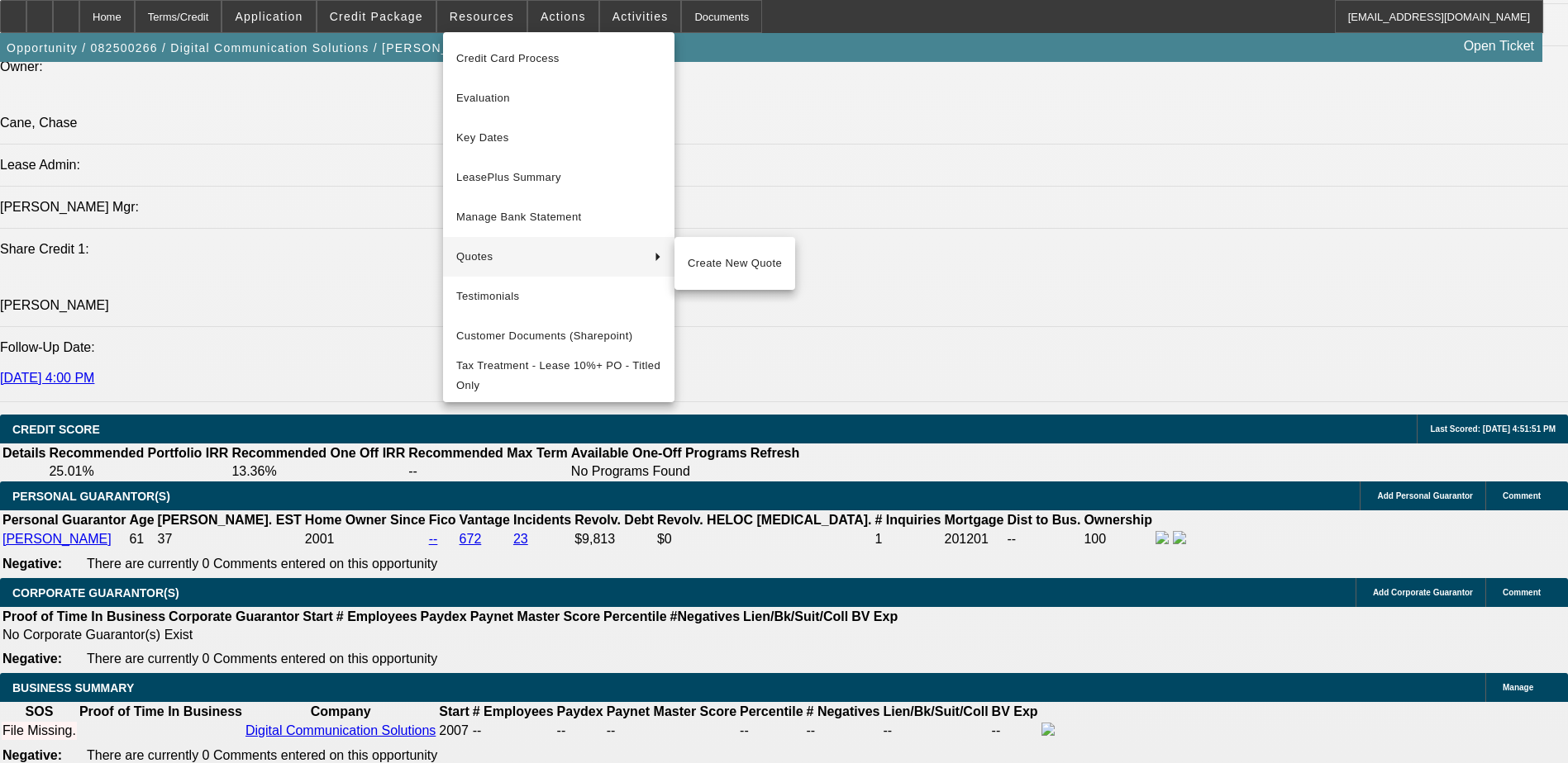
click at [540, 253] on span "Quotes" at bounding box center [549, 257] width 185 height 20
click at [402, 17] on div at bounding box center [784, 381] width 1568 height 763
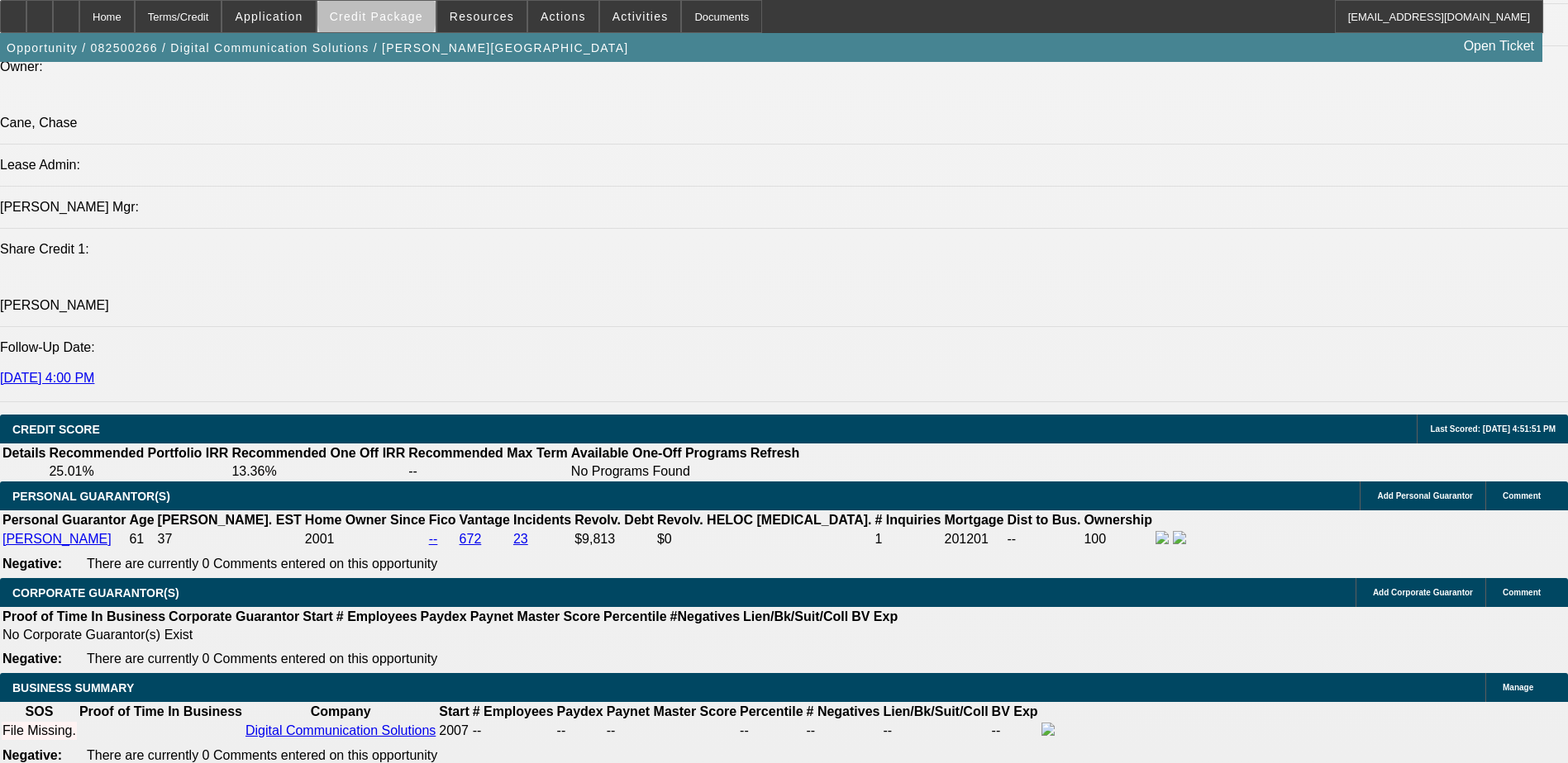
click at [402, 15] on span "Credit Package" at bounding box center [376, 17] width 93 height 13
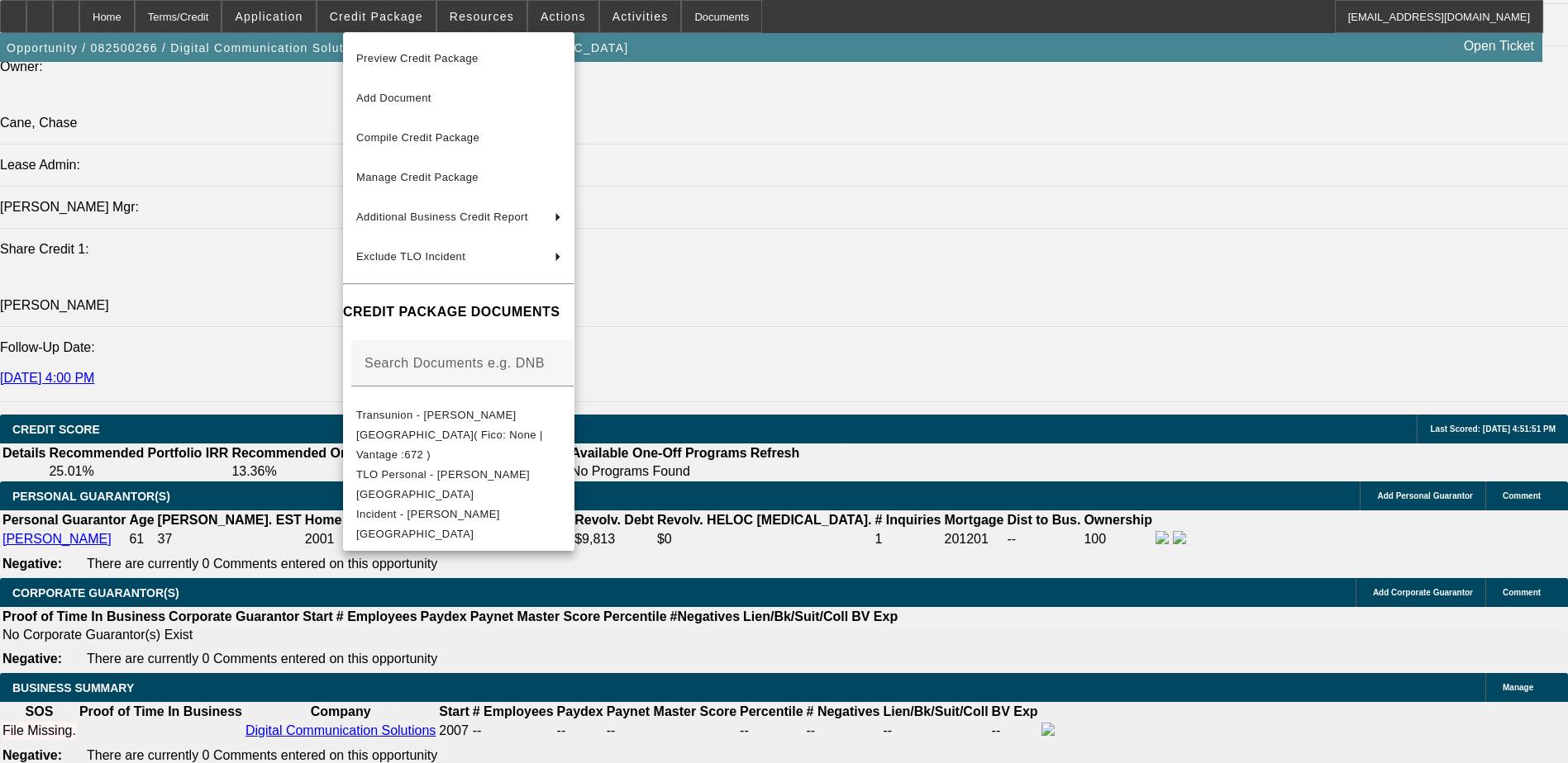
click at [287, 18] on div at bounding box center [784, 381] width 1568 height 763
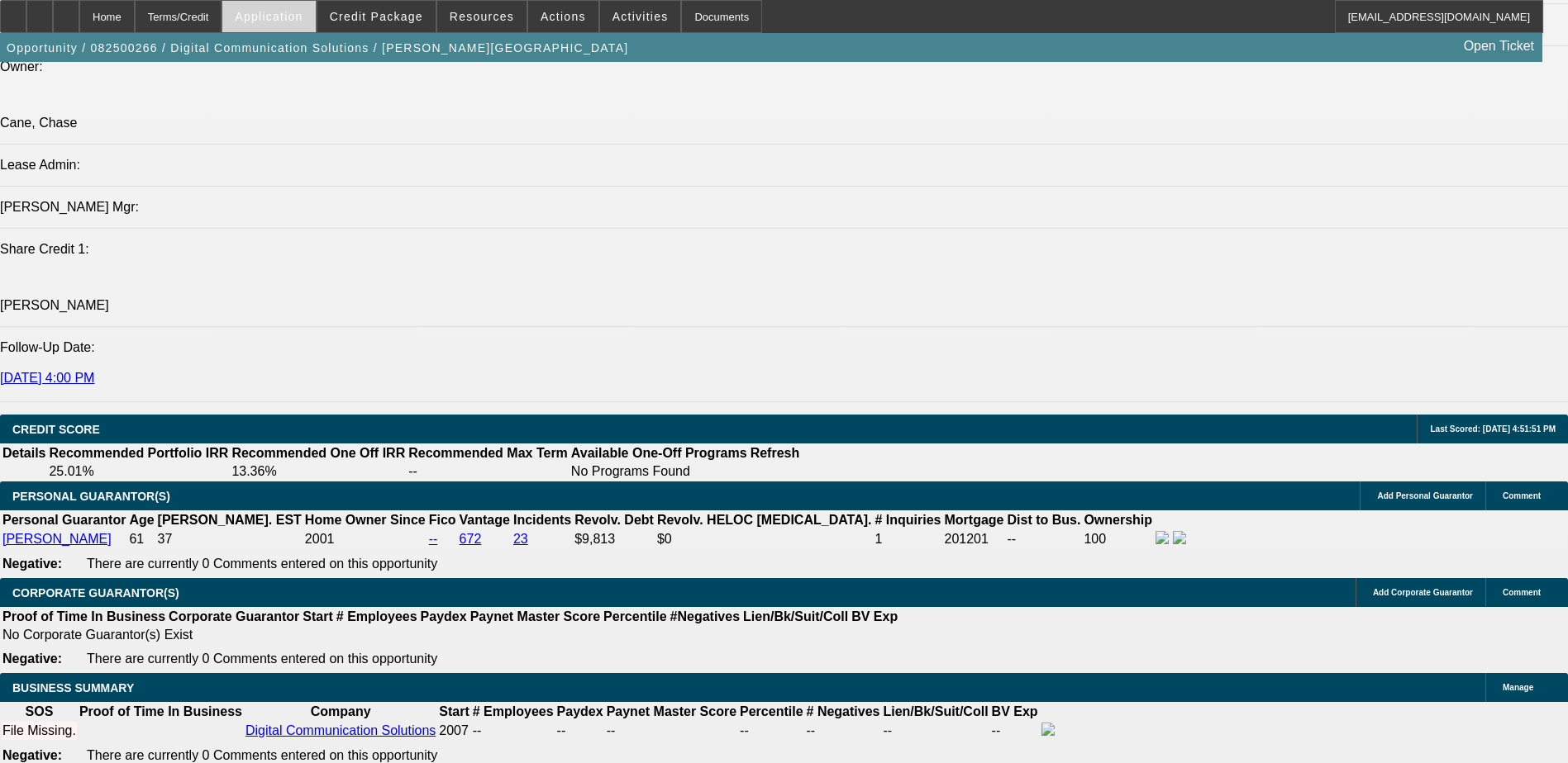
click at [292, 14] on span "Application" at bounding box center [268, 17] width 68 height 13
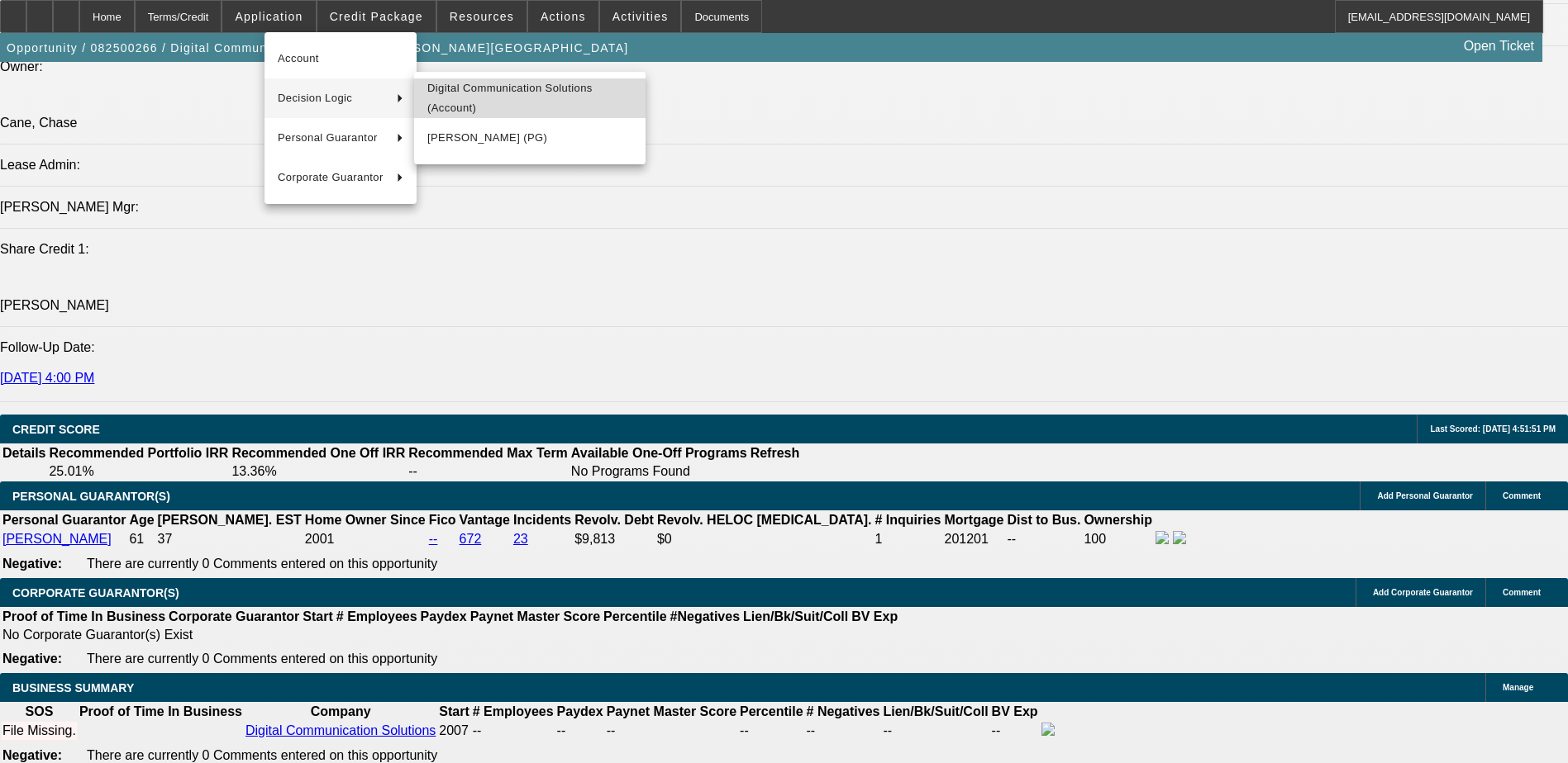
click at [509, 100] on span "Digital Communication Solutions (Account)" at bounding box center [530, 98] width 205 height 40
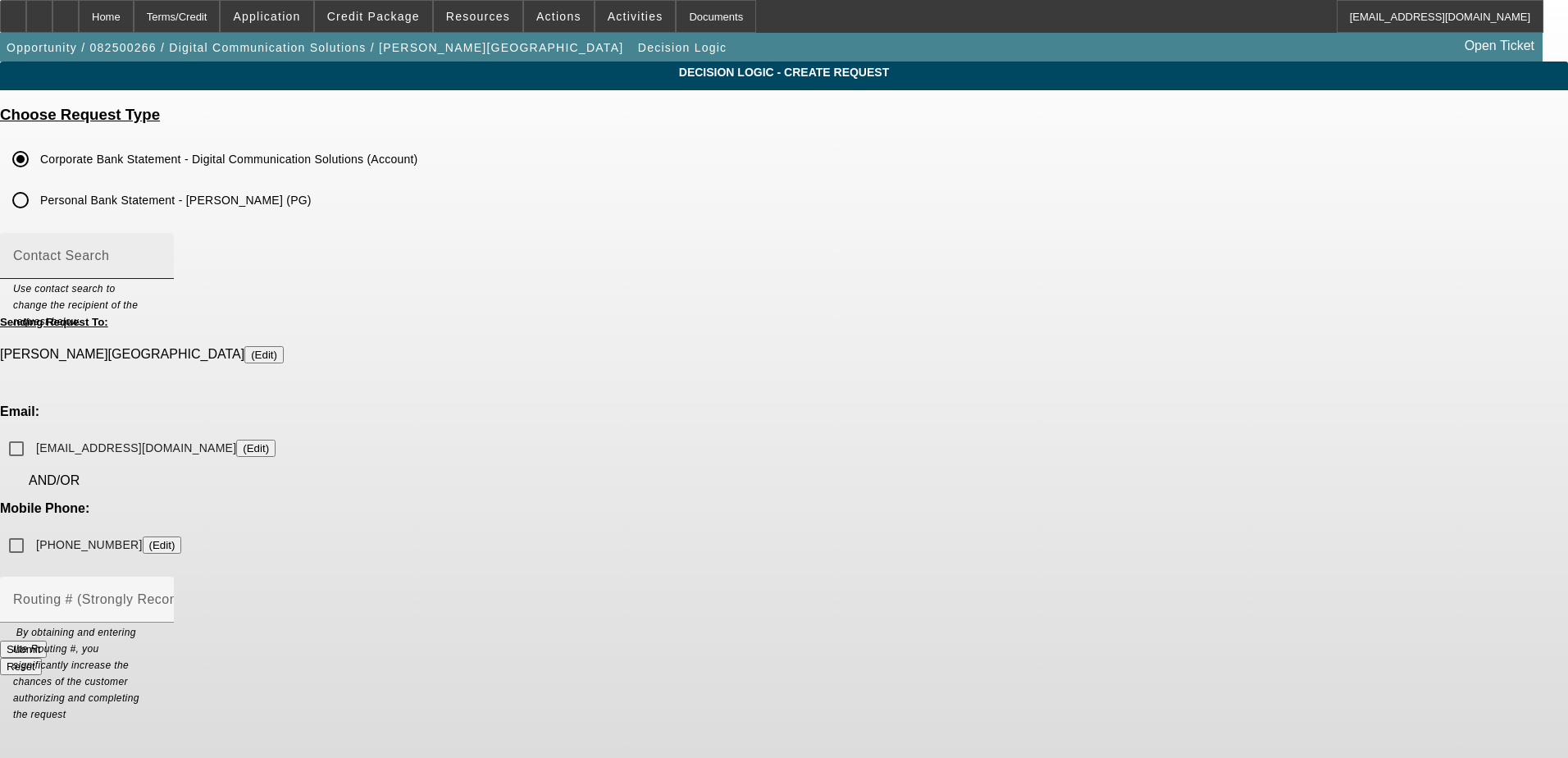
click at [160, 254] on input "Contact Search" at bounding box center [87, 262] width 148 height 20
click at [447, 252] on div "Decision Logic - Create Request Choose Request Type Corporate Bank Statement - …" at bounding box center [784, 376] width 1568 height 628
click at [33, 432] on input "kent@technologiesbydcs.com (Edit)" at bounding box center [16, 448] width 33 height 33
checkbox input "true"
click at [33, 529] on input "(248) 960-6963 (Edit)" at bounding box center [16, 545] width 33 height 33
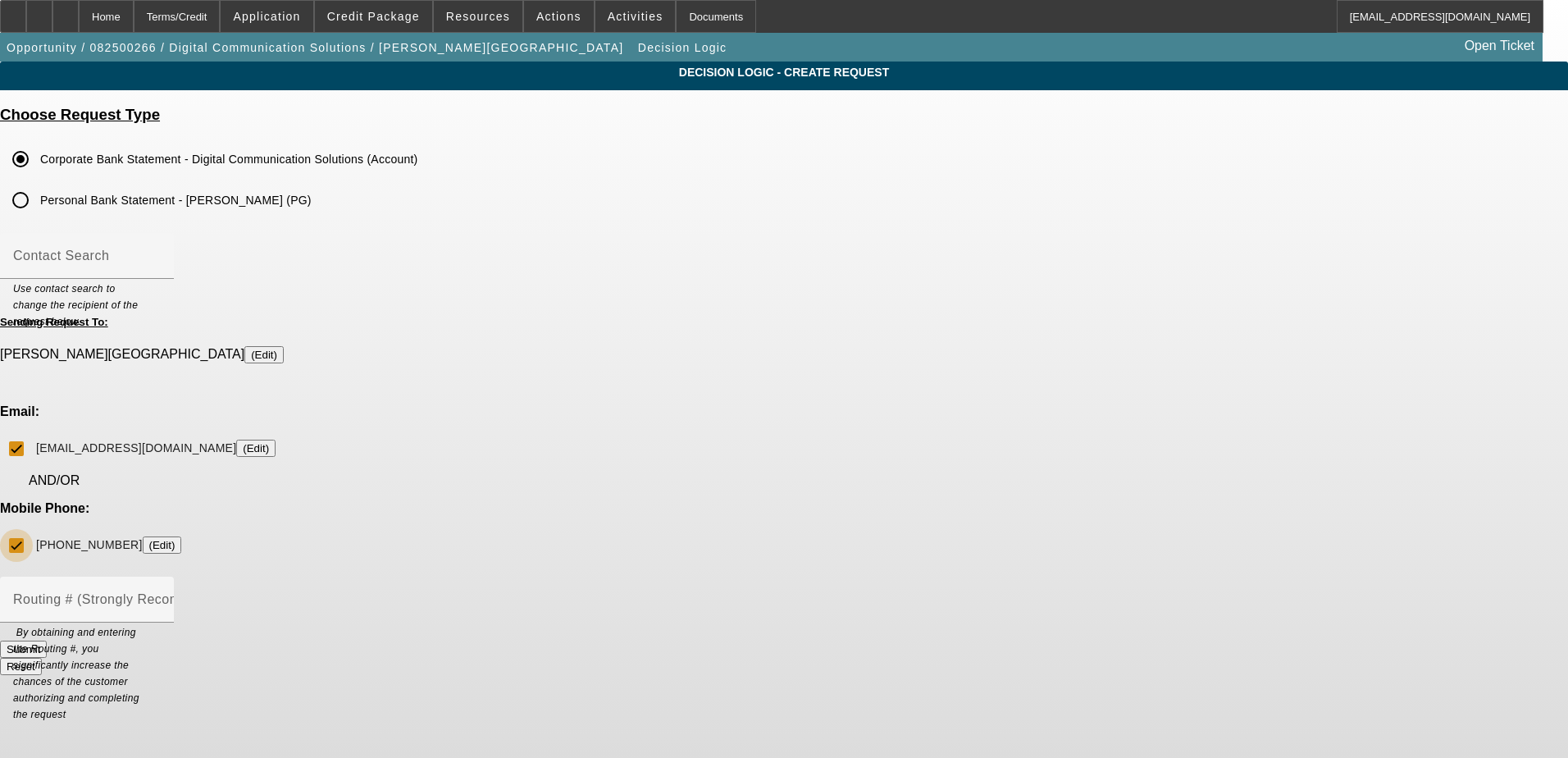
checkbox input "true"
click at [47, 641] on button "Submit" at bounding box center [23, 649] width 47 height 18
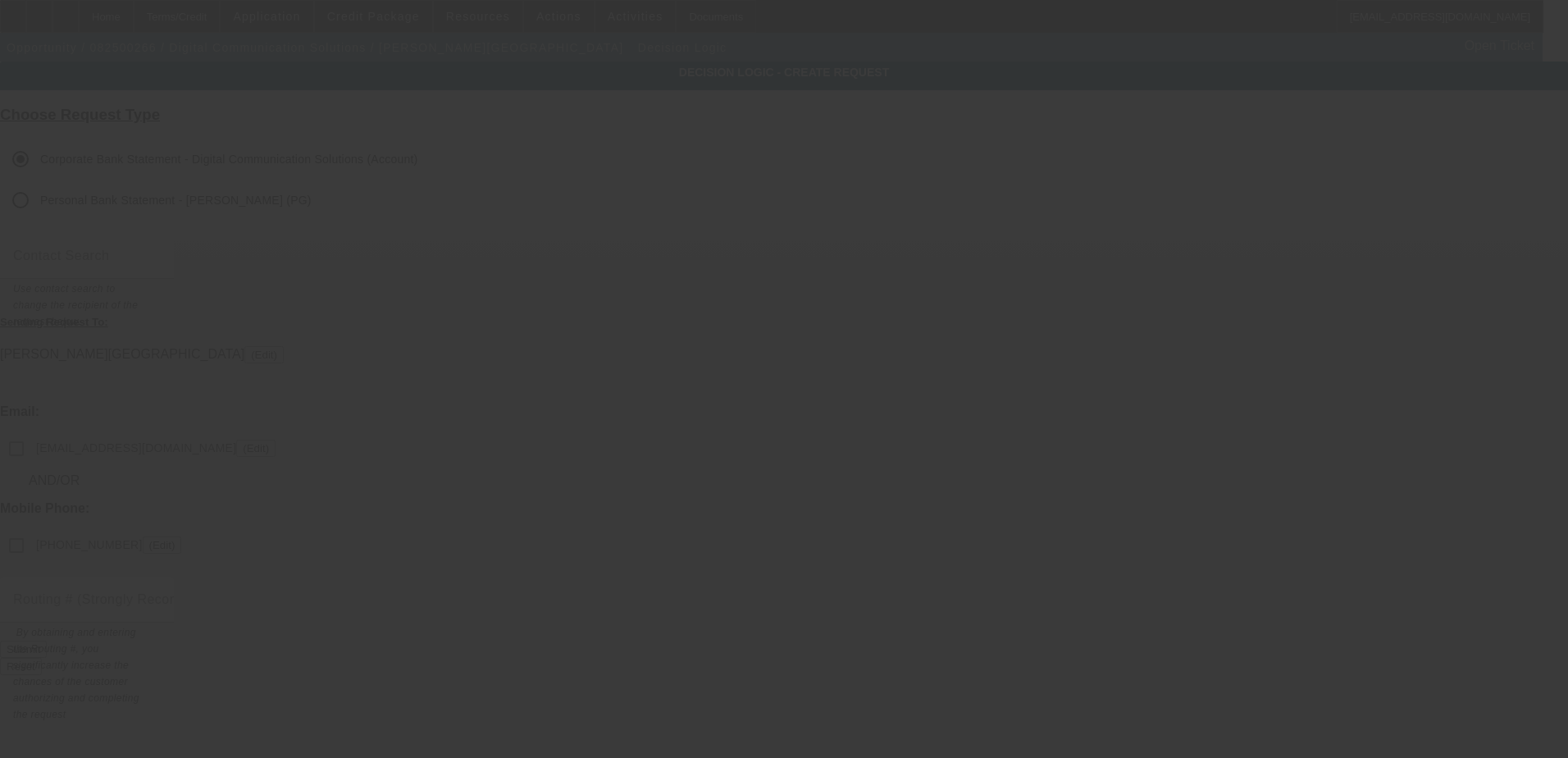
checkbox input "false"
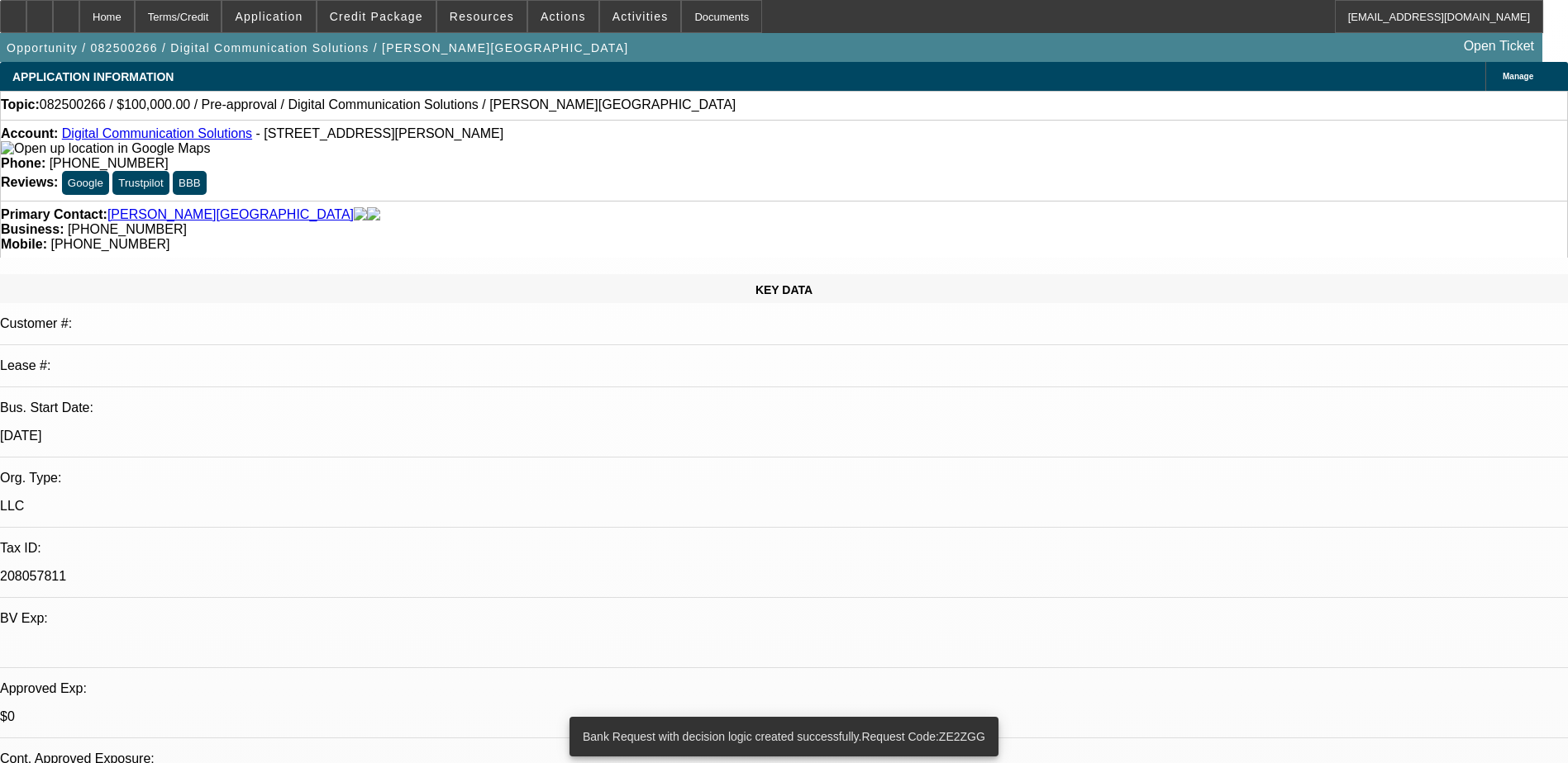
select select "0"
select select "2"
select select "0.1"
select select "4"
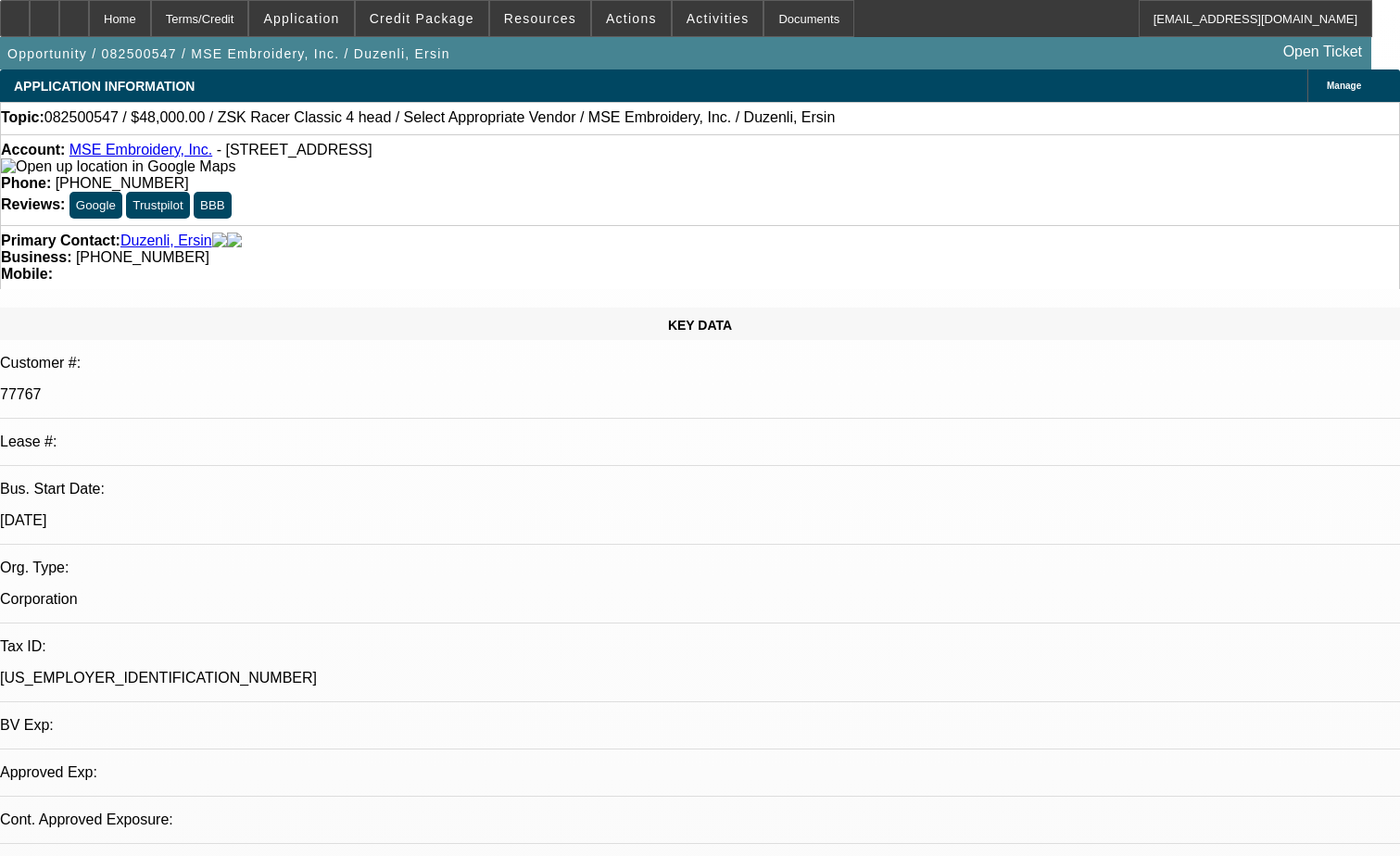
select select "0"
select select "2"
select select "0.1"
select select "4"
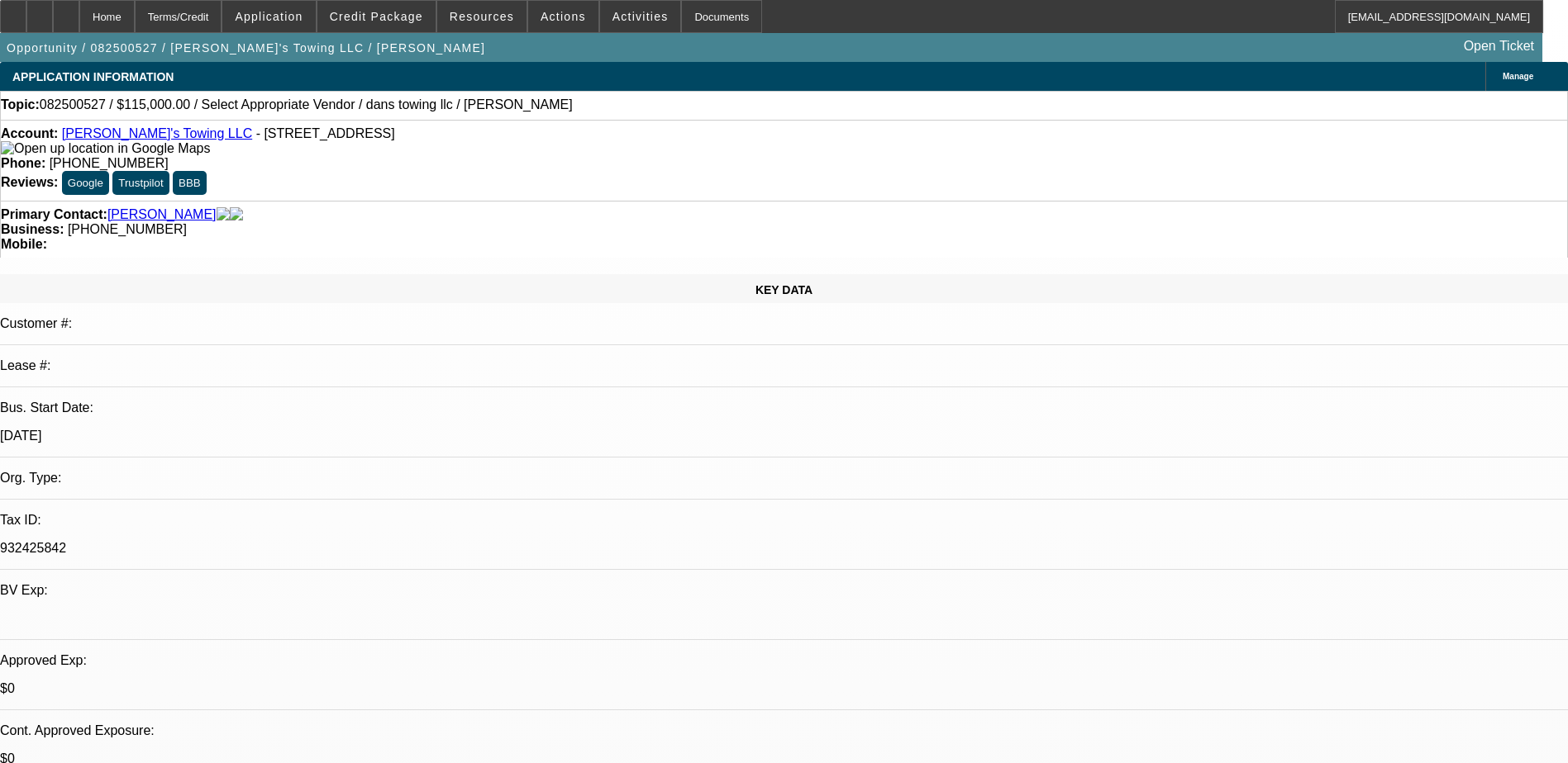
select select "0"
select select "2"
select select "0.1"
select select "4"
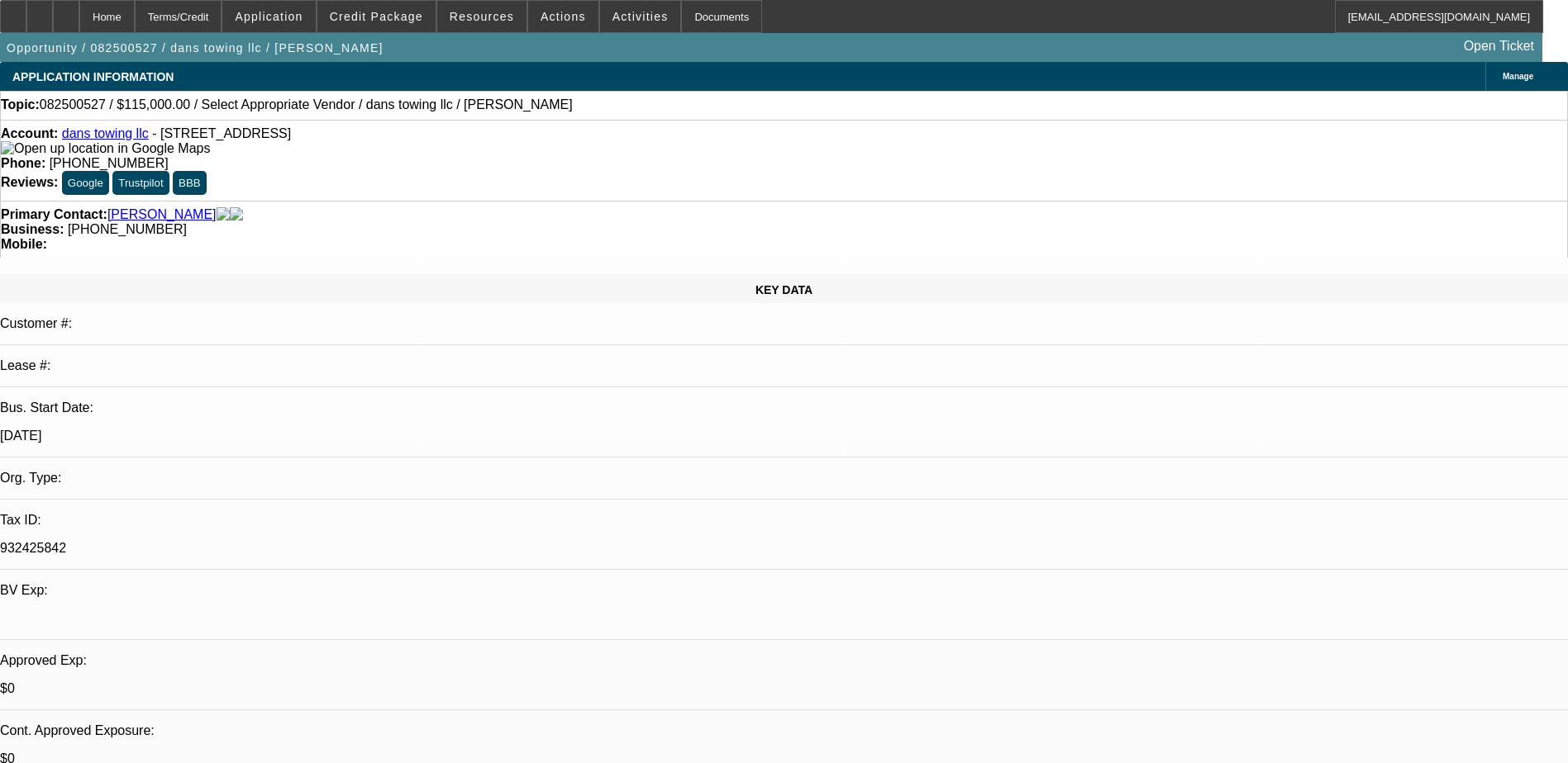
select select "0"
select select "2"
select select "0.1"
select select "4"
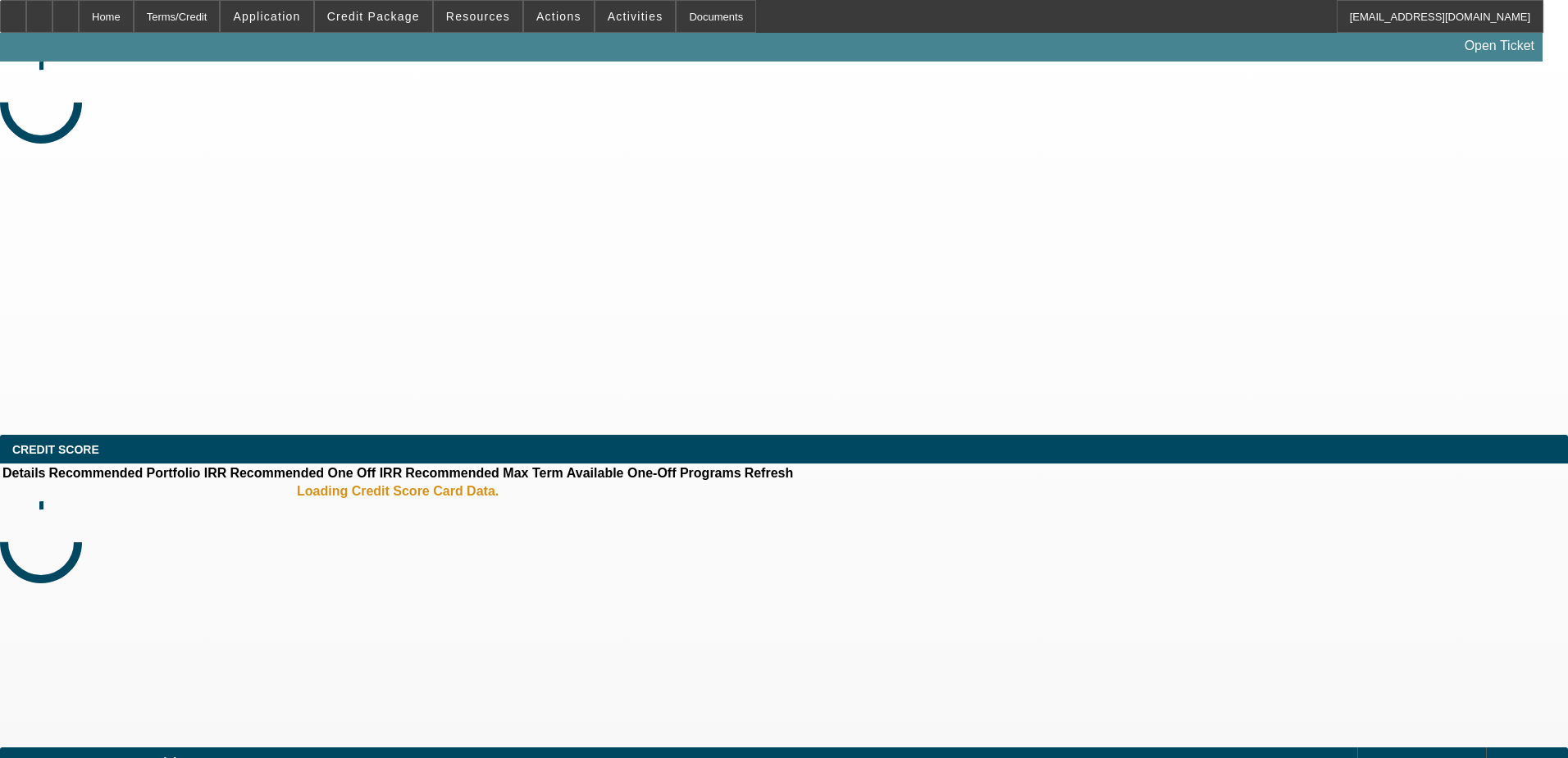
select select "0.15"
select select "2"
select select "0.1"
select select "4"
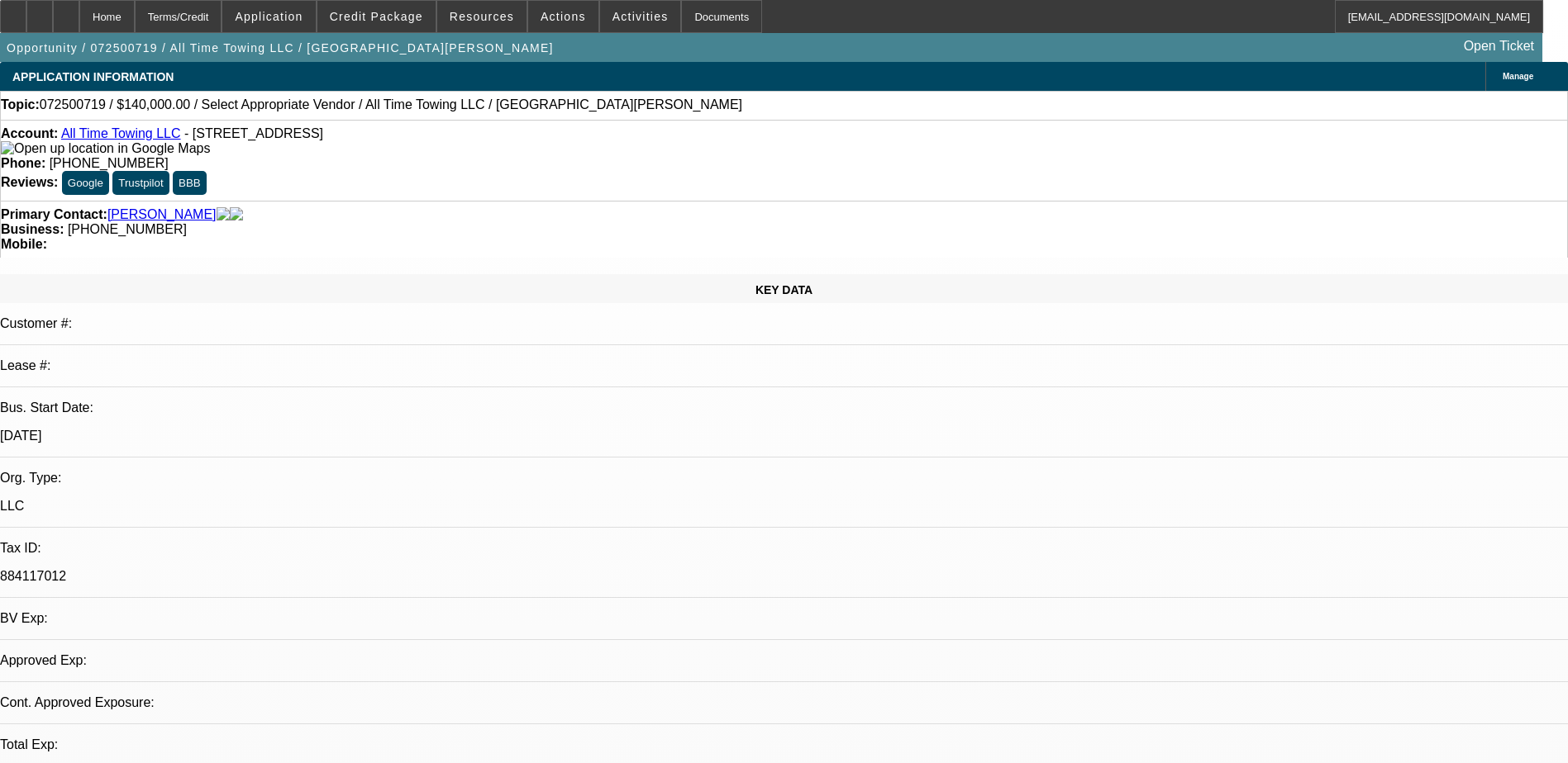
select select "0"
select select "2"
select select "0.1"
select select "1"
select select "2"
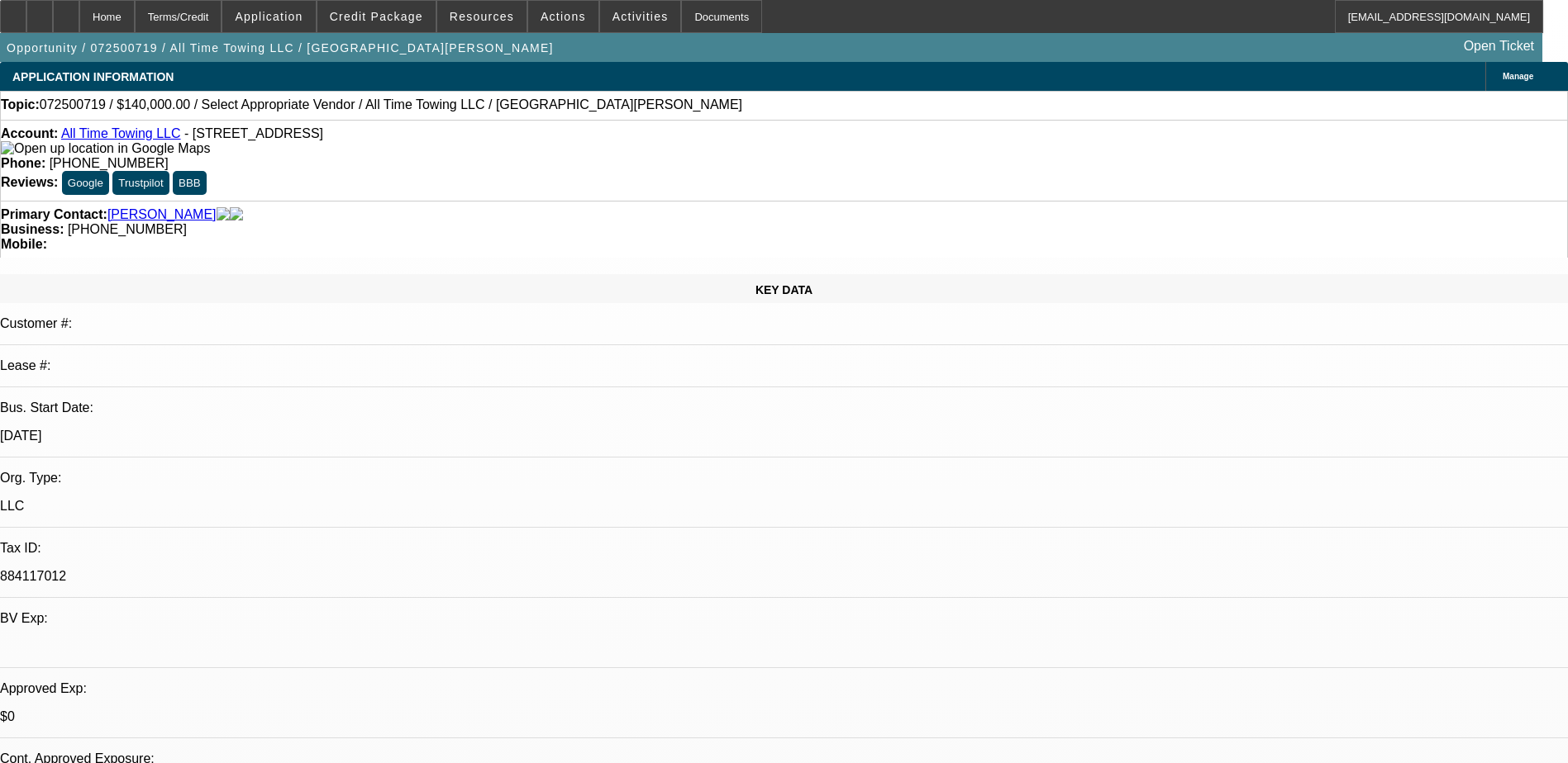
select select "4"
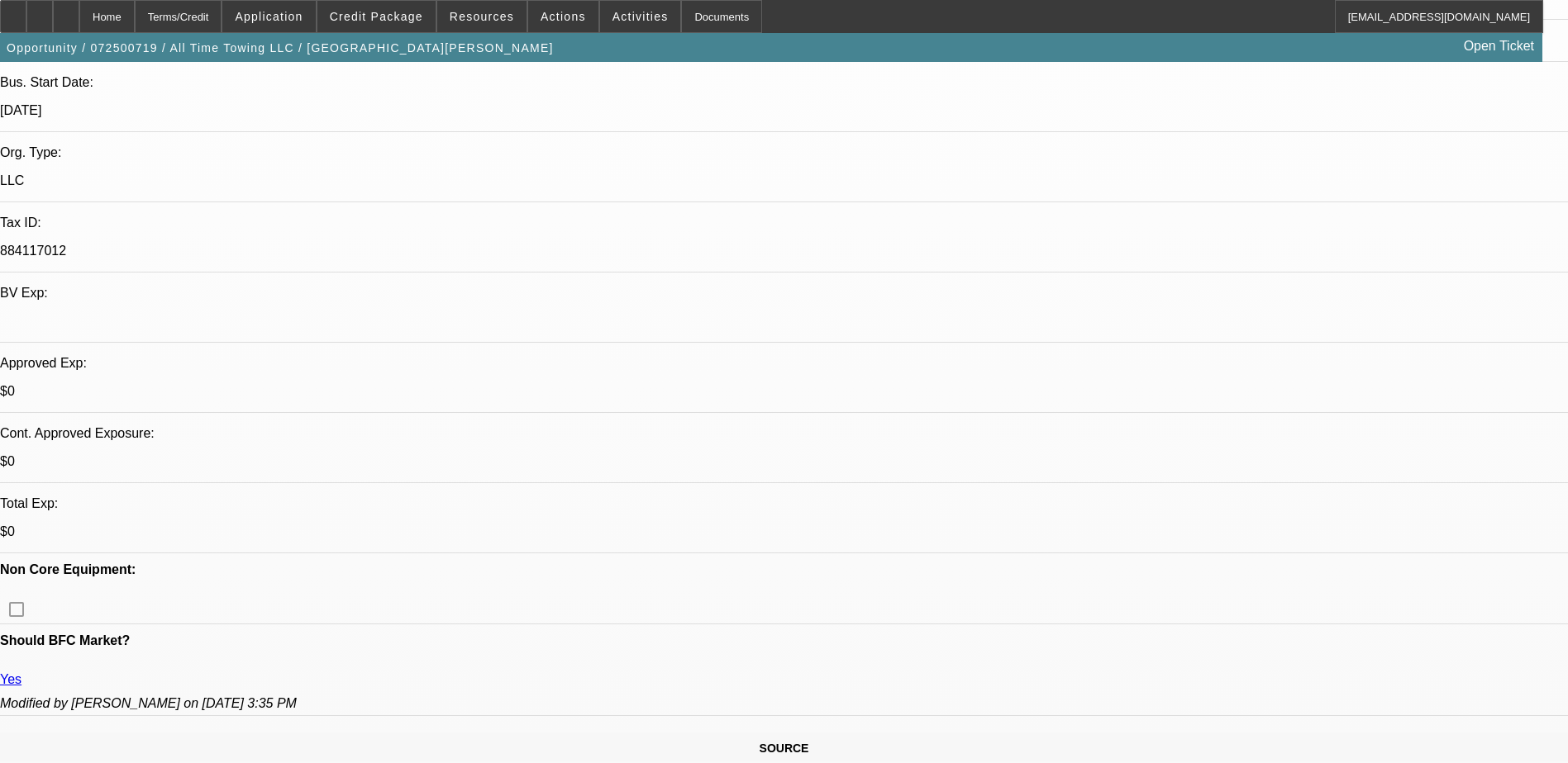
scroll to position [331, 0]
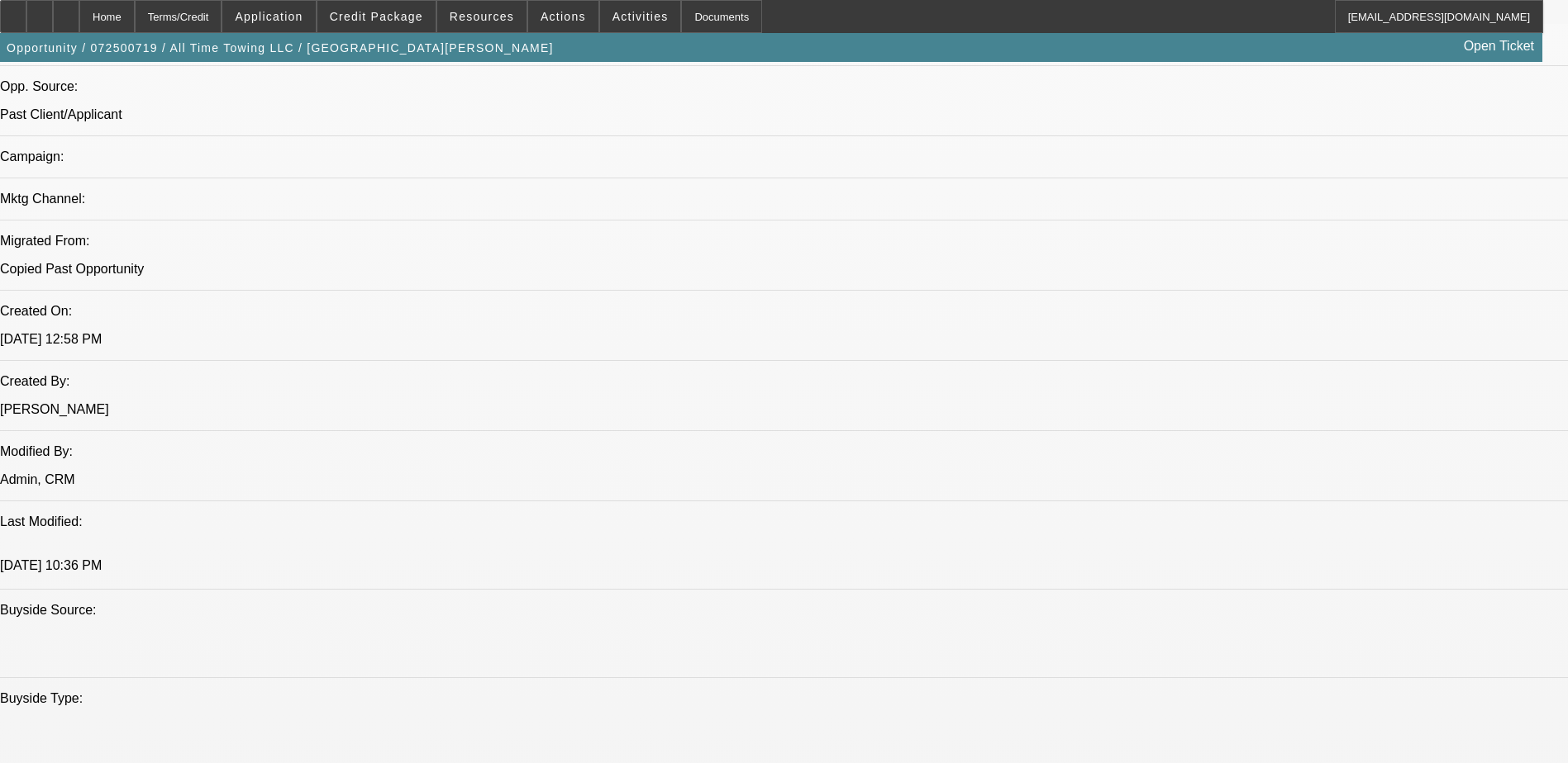
scroll to position [1073, 0]
